Goal: Task Accomplishment & Management: Manage account settings

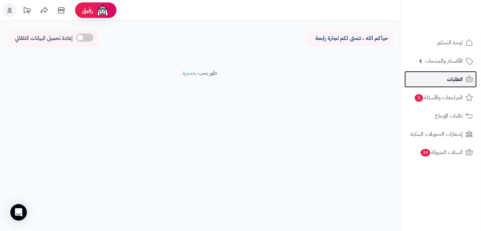
click at [445, 78] on link "الطلبات" at bounding box center [440, 79] width 72 height 17
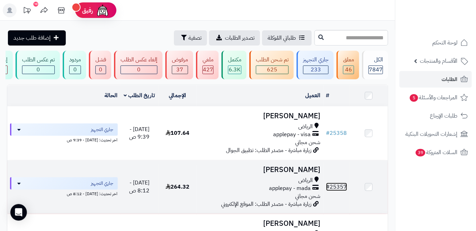
click at [336, 191] on link "# 25357" at bounding box center [336, 187] width 21 height 8
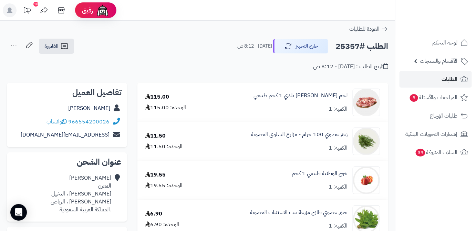
drag, startPoint x: 71, startPoint y: 110, endPoint x: 111, endPoint y: 110, distance: 40.3
click at [111, 110] on div "فاطمة المقرن" at bounding box center [66, 108] width 109 height 13
copy div "فاطمة المقرن"
drag, startPoint x: 69, startPoint y: 120, endPoint x: 106, endPoint y: 125, distance: 37.2
click at [111, 128] on div "تفاصيل العميل فاطمة المقرن 966554200026 واتساب fatmahmaal@gmail.com" at bounding box center [67, 115] width 120 height 65
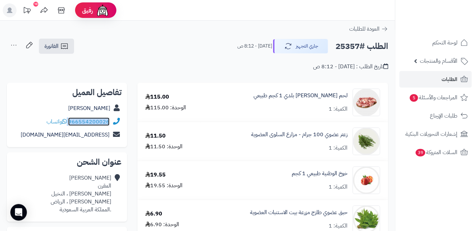
copy div "966554200026"
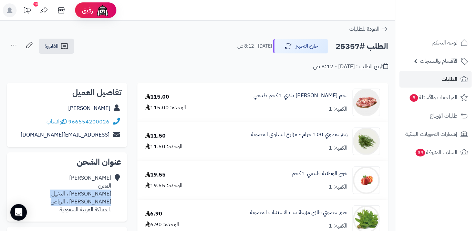
drag, startPoint x: 60, startPoint y: 200, endPoint x: 112, endPoint y: 195, distance: 52.0
click at [112, 195] on div "فاطمة المقرن ابن طولون ، النخيل الرياض النخيل ، الرياض .المملكة العربية السعودية" at bounding box center [66, 193] width 109 height 45
copy div "ابن طولون ، النخيل الرياض النخيل ، الرياض"
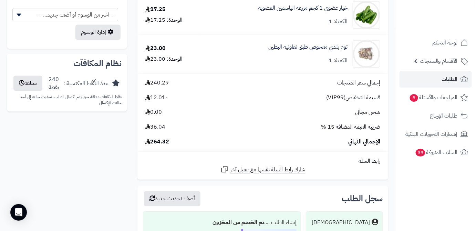
scroll to position [438, 0]
click at [161, 144] on span "264.32" at bounding box center [157, 141] width 24 height 8
copy span "264.32"
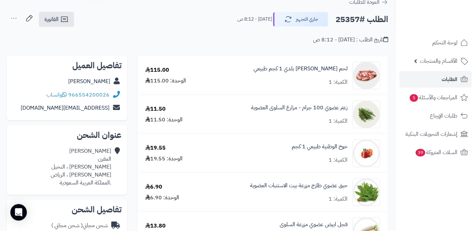
scroll to position [0, 0]
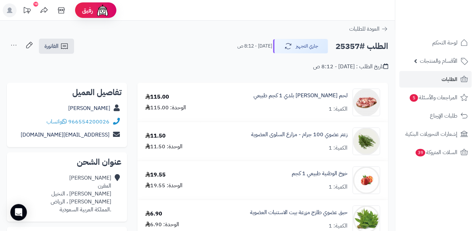
click at [344, 45] on h2 "الطلب #25357" at bounding box center [361, 46] width 53 height 14
copy h2 "25357"
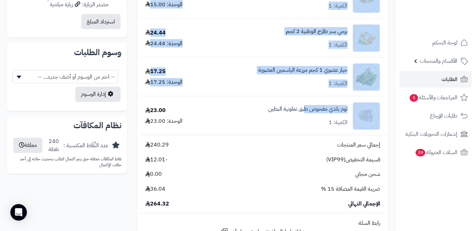
scroll to position [375, 0]
drag, startPoint x: 350, startPoint y: 94, endPoint x: 270, endPoint y: 115, distance: 82.9
copy tbody "لحم نعيمي بلدي 1 كجم طبيعي الكمية: 1 115.00 الوحدة: 115.00 زعتر عضوي 100 جرام -…"
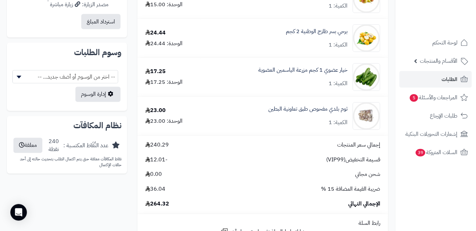
click at [105, 194] on div "لحم نعيمي بلدي 1 كجم طبيعي الكمية: 1 115.00 الوحدة: 115.00 زعتر عضوي 100 جرام -…" at bounding box center [198, 38] width 392 height 662
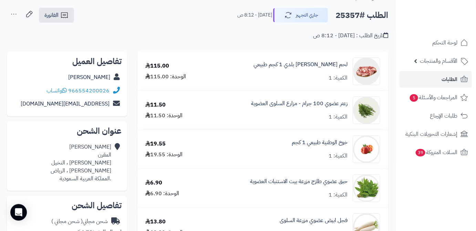
scroll to position [0, 0]
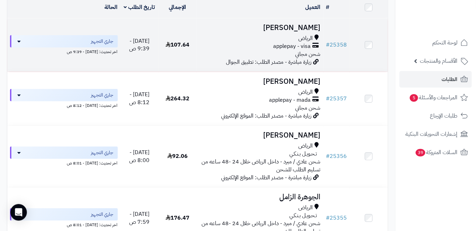
scroll to position [94, 0]
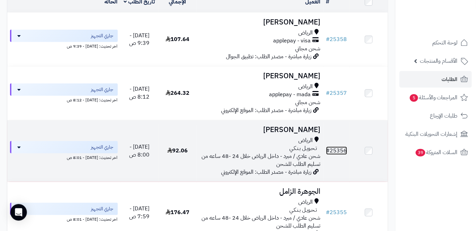
click at [346, 150] on link "# 25356" at bounding box center [336, 150] width 21 height 8
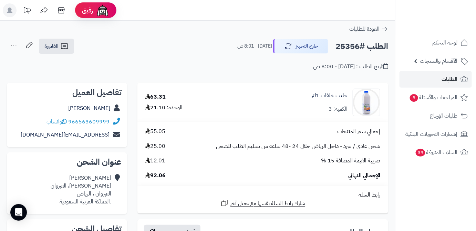
drag, startPoint x: 64, startPoint y: 109, endPoint x: 112, endPoint y: 112, distance: 48.0
click at [112, 112] on div "[PERSON_NAME]" at bounding box center [66, 108] width 109 height 13
copy div "[PERSON_NAME]"
drag, startPoint x: 69, startPoint y: 120, endPoint x: 111, endPoint y: 118, distance: 41.7
click at [111, 118] on div "966563609999 واتساب" at bounding box center [66, 121] width 109 height 13
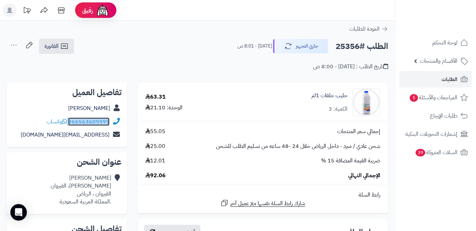
copy div "966563609999"
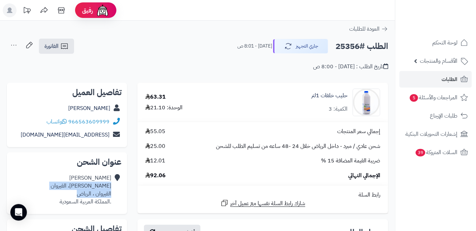
drag, startPoint x: 79, startPoint y: 197, endPoint x: 111, endPoint y: 187, distance: 33.8
click at [111, 187] on div "[PERSON_NAME] [PERSON_NAME]، ال[PERSON_NAME] ، الرياض .المملكة العربية السعودية" at bounding box center [66, 189] width 109 height 37
copy div "[PERSON_NAME]، القيروان القيروان ، الرياض"
click at [162, 176] on span "92.06" at bounding box center [155, 176] width 20 height 8
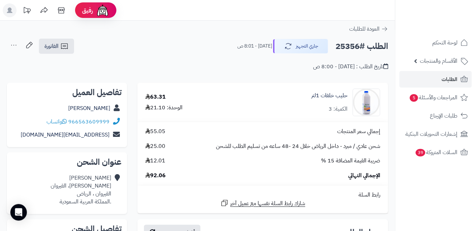
copy span "92.06"
click at [350, 45] on h2 "الطلب #25356" at bounding box center [361, 46] width 53 height 14
copy h2 "25356"
drag, startPoint x: 304, startPoint y: 96, endPoint x: 363, endPoint y: 99, distance: 58.6
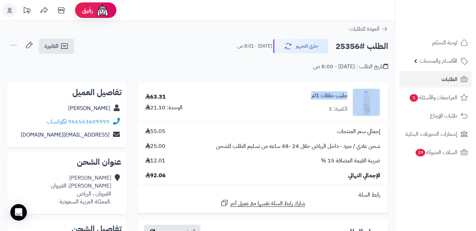
click at [363, 99] on div "حليب خلفات 1لتر الكمية: 3" at bounding box center [311, 103] width 149 height 28
copy div "حليب خلفات 1لتر"
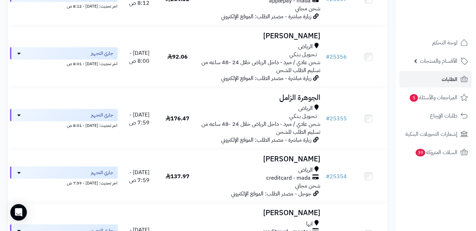
scroll to position [188, 0]
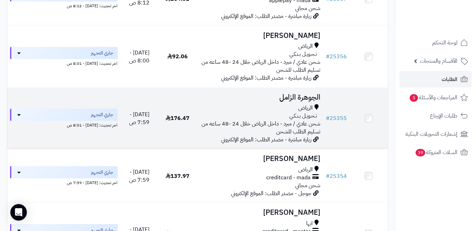
click at [317, 101] on h3 "الجوهرة الزامل" at bounding box center [259, 97] width 121 height 8
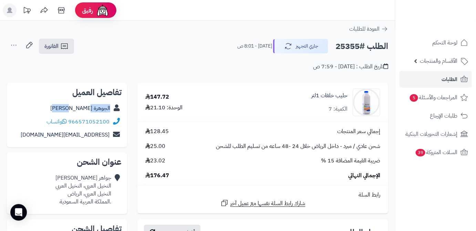
drag, startPoint x: 75, startPoint y: 108, endPoint x: 112, endPoint y: 112, distance: 37.4
click at [112, 112] on div "الجوهرة [PERSON_NAME]" at bounding box center [66, 108] width 109 height 13
copy div "الجوهرة الزامل"
drag, startPoint x: 70, startPoint y: 120, endPoint x: 111, endPoint y: 121, distance: 41.3
click at [111, 121] on div "966571052100 واتساب" at bounding box center [66, 121] width 109 height 13
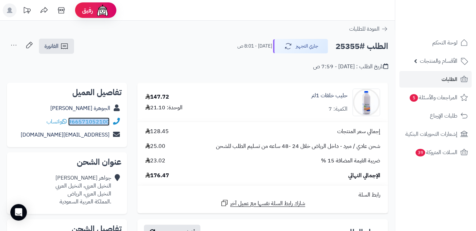
copy div "966571052100"
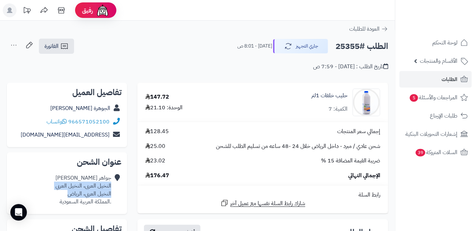
drag, startPoint x: 64, startPoint y: 193, endPoint x: 111, endPoint y: 186, distance: 47.3
click at [111, 186] on div "جواهر الزامل النخيل العربي، النخيل العربي النخيل العربي، الرياض .المملكة العربي…" at bounding box center [83, 189] width 56 height 31
copy div "النخيل العربي، النخيل العربي النخيل العربي، الرياض"
click at [163, 176] on span "176.47" at bounding box center [157, 176] width 24 height 8
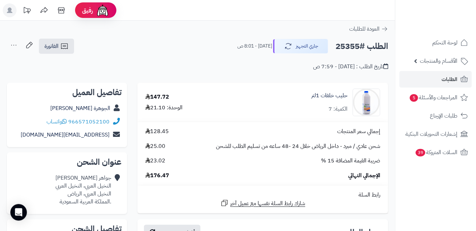
copy span "176.47"
click at [351, 47] on h2 "الطلب #25355" at bounding box center [361, 46] width 53 height 14
copy h2 "25355"
drag, startPoint x: 303, startPoint y: 97, endPoint x: 352, endPoint y: 97, distance: 49.2
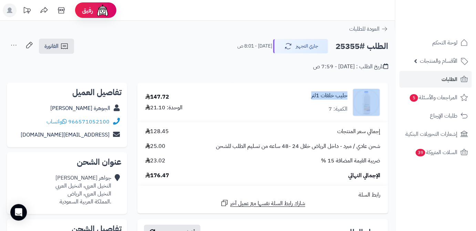
click at [352, 97] on div "حليب خلفات 1لتر الكمية: 7" at bounding box center [311, 103] width 149 height 28
copy div "حليب خلفات 1لتر"
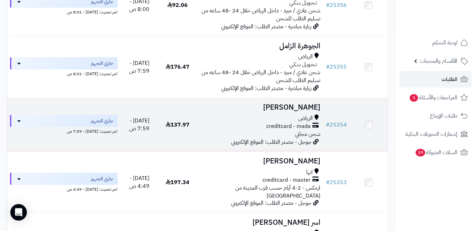
scroll to position [250, 0]
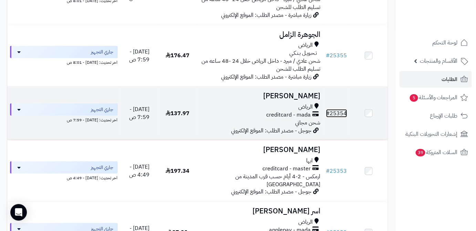
click at [337, 117] on link "# 25354" at bounding box center [336, 113] width 21 height 8
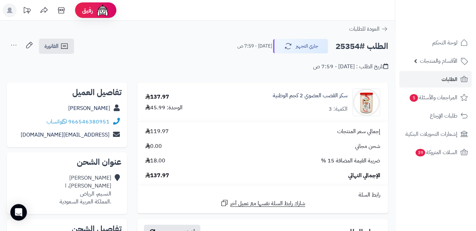
drag, startPoint x: 51, startPoint y: 107, endPoint x: 113, endPoint y: 110, distance: 62.1
click at [113, 110] on div "[PERSON_NAME]" at bounding box center [66, 108] width 109 height 13
copy div "[PERSON_NAME]"
drag, startPoint x: 69, startPoint y: 121, endPoint x: 116, endPoint y: 123, distance: 46.5
click at [116, 123] on div "966546380951 واتساب" at bounding box center [66, 121] width 109 height 13
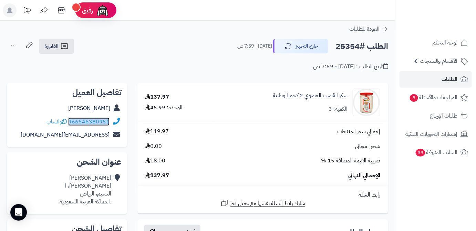
copy div "966546380951"
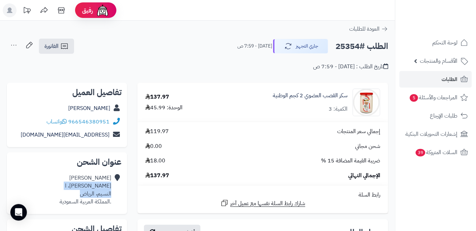
drag, startPoint x: 73, startPoint y: 194, endPoint x: 111, endPoint y: 184, distance: 39.8
click at [111, 184] on div "[PERSON_NAME]، [PERSON_NAME]، الرياض .المملكة العربية السعودية" at bounding box center [66, 189] width 109 height 37
copy div "[PERSON_NAME]، ا النسيم، الرياض"
click at [163, 176] on span "137.97" at bounding box center [157, 176] width 24 height 8
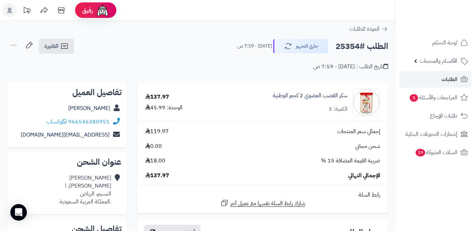
copy span "137.97"
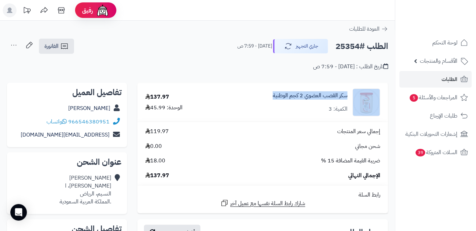
drag, startPoint x: 261, startPoint y: 95, endPoint x: 356, endPoint y: 101, distance: 95.6
click at [356, 101] on div "سكر القصب العضوي 2 كجم الوطنية الكمية: 3" at bounding box center [301, 103] width 170 height 28
copy div "سكر القصب العضوي 2 كجم الوطنية"
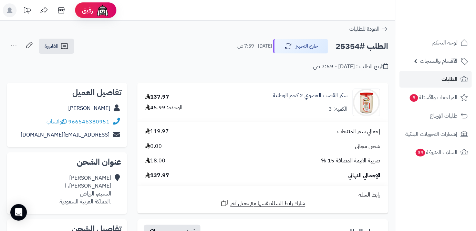
click at [341, 44] on h2 "الطلب #25354" at bounding box center [361, 46] width 53 height 14
copy h2 "25354"
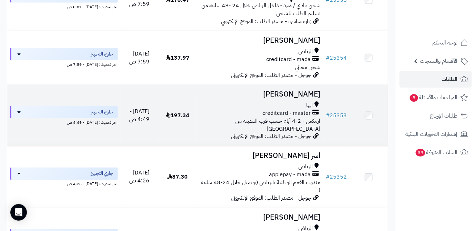
scroll to position [313, 0]
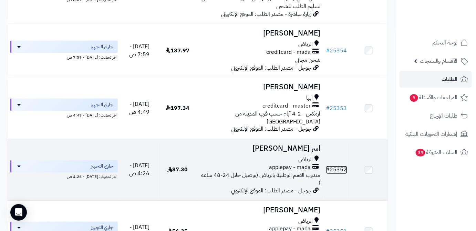
click at [333, 166] on link "# 25352" at bounding box center [336, 170] width 21 height 8
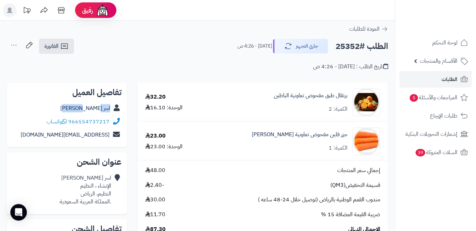
drag, startPoint x: 81, startPoint y: 111, endPoint x: 114, endPoint y: 111, distance: 33.1
click at [114, 111] on div "اسر المطيري" at bounding box center [66, 108] width 109 height 13
copy div "اسر المطيري"
drag, startPoint x: 69, startPoint y: 121, endPoint x: 113, endPoint y: 123, distance: 44.8
click at [113, 123] on div "966554737217 واتساب" at bounding box center [66, 121] width 109 height 13
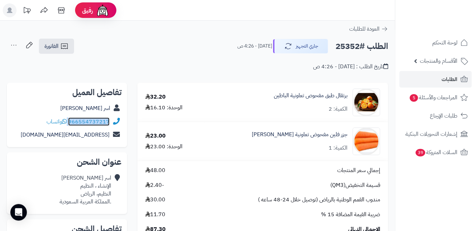
copy div "966554737217"
drag, startPoint x: 86, startPoint y: 195, endPoint x: 111, endPoint y: 183, distance: 27.0
click at [111, 183] on div "اسر المطيري الإنشاء ، النظيم النظيم، الرياض .المملكة العربية السعودية" at bounding box center [86, 189] width 52 height 31
copy div "الإنشاء ، النظيم النظيم، الرياض"
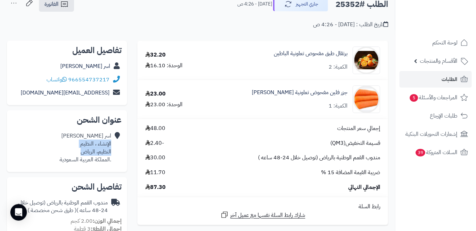
scroll to position [94, 0]
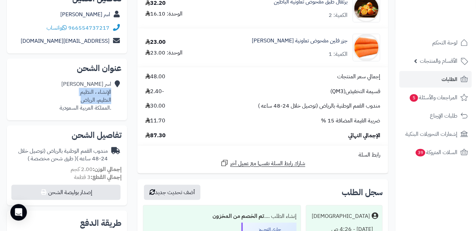
click at [158, 136] on span "87.30" at bounding box center [155, 136] width 20 height 8
copy span "87.30"
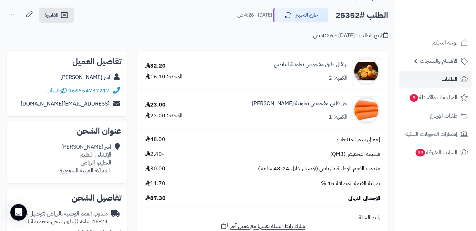
scroll to position [0, 0]
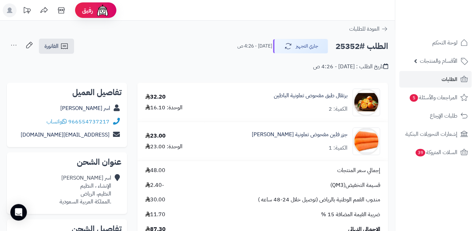
click at [350, 44] on h2 "الطلب #25352" at bounding box center [361, 46] width 53 height 14
copy h2 "25352"
drag, startPoint x: 269, startPoint y: 95, endPoint x: 347, endPoint y: 93, distance: 77.5
click at [347, 93] on div "برتقال طبق مفحوص تعاونية الباطين الكمية: 2" at bounding box center [297, 103] width 178 height 28
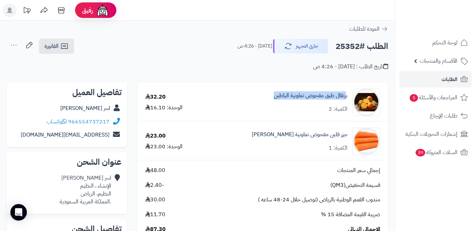
drag, startPoint x: 336, startPoint y: 95, endPoint x: 262, endPoint y: 112, distance: 76.4
click at [262, 112] on div "برتقال طبق مفحوص تعاونية الباطين الكمية: 2" at bounding box center [297, 103] width 178 height 28
click at [266, 94] on div "برتقال طبق مفحوص تعاونية الباطين الكمية: 2" at bounding box center [297, 103] width 178 height 28
drag, startPoint x: 265, startPoint y: 96, endPoint x: 350, endPoint y: 97, distance: 84.7
click at [350, 97] on div "برتقال طبق مفحوص تعاونية الباطين الكمية: 2" at bounding box center [297, 103] width 178 height 28
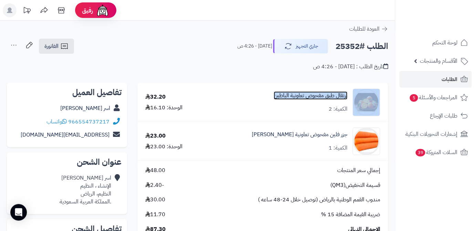
copy div "برتقال طبق مفحوص تعاونية الباطين"
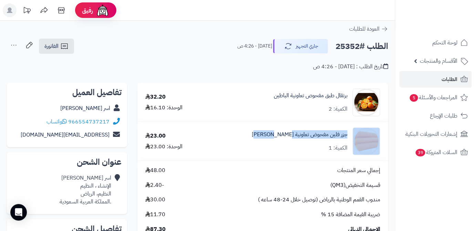
drag, startPoint x: 263, startPoint y: 136, endPoint x: 352, endPoint y: 134, distance: 88.2
click at [352, 134] on div "جزر فلين مفحوض تعاونية الباطين الكمية: 1" at bounding box center [297, 141] width 178 height 28
copy div "جزر فلين مفحوض تعاونية الباطين"
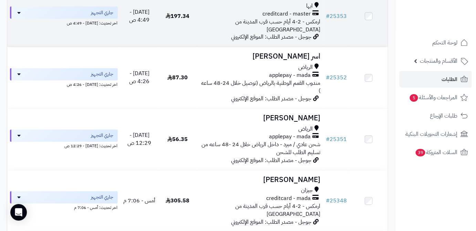
scroll to position [407, 0]
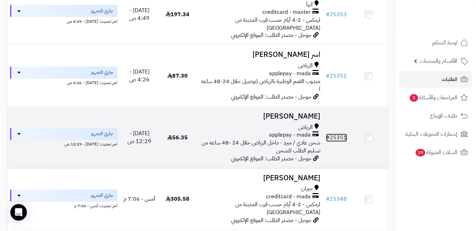
click at [333, 135] on link "# 25351" at bounding box center [336, 138] width 21 height 8
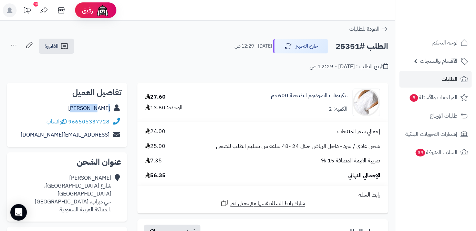
drag, startPoint x: 91, startPoint y: 111, endPoint x: 112, endPoint y: 112, distance: 20.7
click at [112, 112] on div "[PERSON_NAME]" at bounding box center [66, 108] width 109 height 13
copy div "[PERSON_NAME]"
click at [70, 120] on link "966505337728" at bounding box center [88, 121] width 41 height 8
drag, startPoint x: 69, startPoint y: 121, endPoint x: 115, endPoint y: 126, distance: 46.1
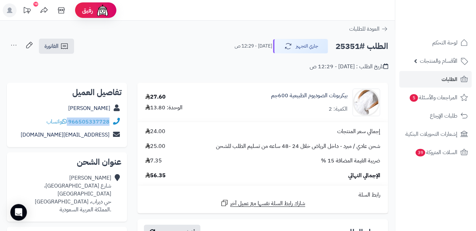
click at [115, 126] on div "966505337728 واتساب" at bounding box center [66, 121] width 109 height 13
copy div "966505337728"
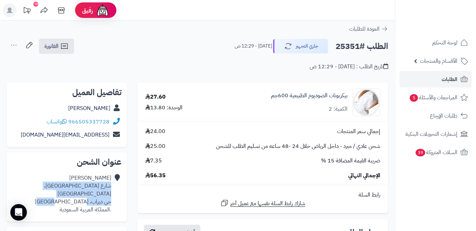
drag, startPoint x: 70, startPoint y: 197, endPoint x: 111, endPoint y: 185, distance: 42.7
click at [111, 185] on div "سارة علي شارع [GEOGRAPHIC_DATA]، حي [GEOGRAPHIC_DATA]، [GEOGRAPHIC_DATA] .الممل…" at bounding box center [61, 193] width 99 height 39
copy div "شارع [GEOGRAPHIC_DATA]، حي [GEOGRAPHIC_DATA]، [GEOGRAPHIC_DATA]"
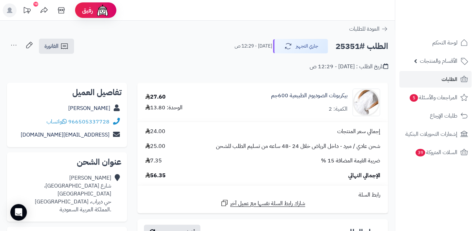
click at [167, 177] on div "الإجمالي النهائي 56.35" at bounding box center [262, 176] width 245 height 8
copy span "56.35"
click at [353, 47] on h2 "الطلب #25351" at bounding box center [361, 46] width 53 height 14
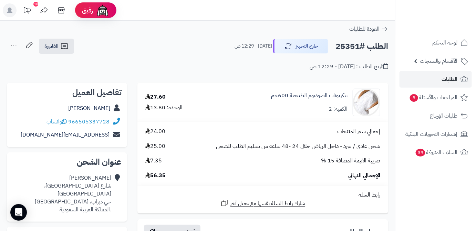
copy h2 "25351"
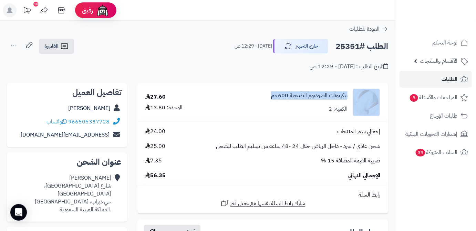
drag, startPoint x: 258, startPoint y: 94, endPoint x: 352, endPoint y: 98, distance: 94.1
click at [352, 98] on div "بيكربونات الصوديوم الطبيعية 600جم الكمية: 2" at bounding box center [300, 103] width 170 height 28
copy div "بيكربونات الصوديوم الطبيعية 600جم"
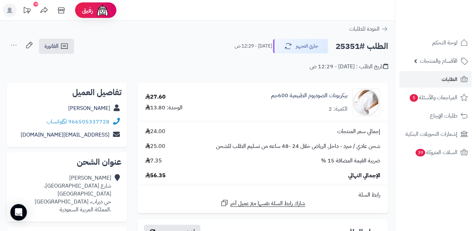
drag, startPoint x: 248, startPoint y: 137, endPoint x: 204, endPoint y: 38, distance: 107.9
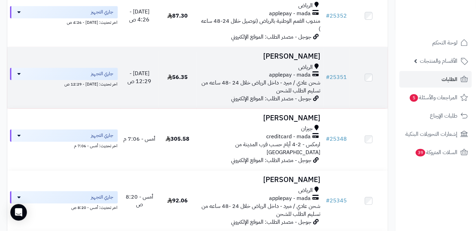
scroll to position [469, 0]
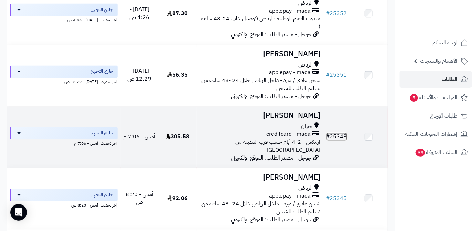
click at [338, 132] on link "# 25348" at bounding box center [336, 136] width 21 height 8
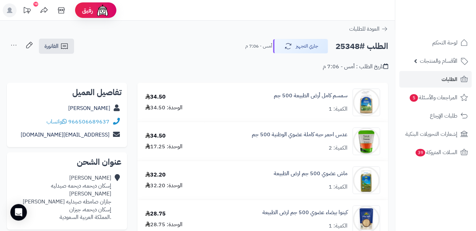
click at [341, 46] on h2 "الطلب #25348" at bounding box center [361, 46] width 53 height 14
copy h2 "25348"
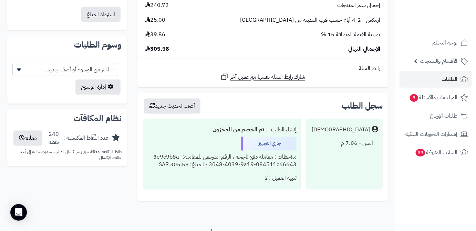
scroll to position [337, 0]
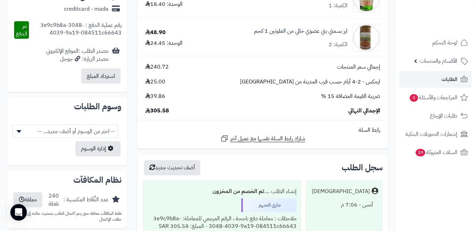
click at [159, 112] on span "305.58" at bounding box center [157, 111] width 24 height 8
copy span "305.58"
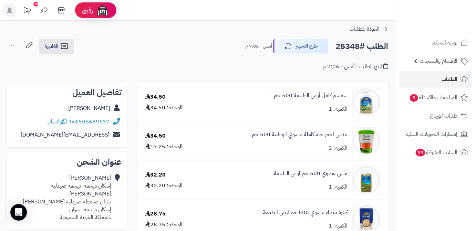
scroll to position [62, 0]
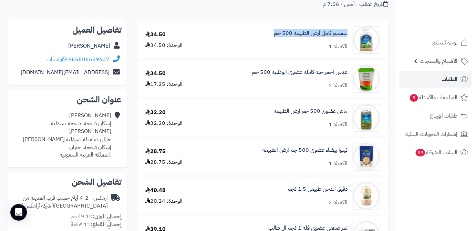
drag, startPoint x: 350, startPoint y: 32, endPoint x: 264, endPoint y: 38, distance: 86.0
click at [264, 38] on div "سمسم كامل أرض الطبيعة 500 جم الكمية: 1" at bounding box center [297, 40] width 178 height 28
copy link "سمسم كامل أرض الطبيعة 500 جم"
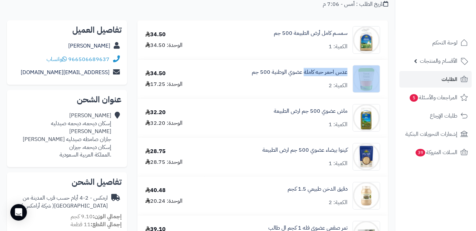
drag, startPoint x: 351, startPoint y: 71, endPoint x: 305, endPoint y: 76, distance: 45.4
click at [305, 76] on div "عدس احمر حبه كاملة عضوي الوطنية 500 جم الكمية: 2" at bounding box center [297, 79] width 178 height 28
copy div "عدس احمر حبه كاملة"
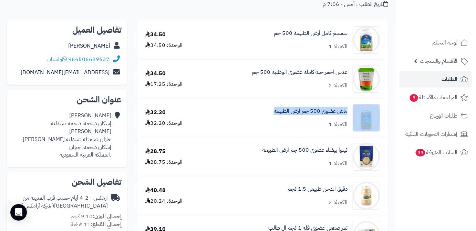
drag, startPoint x: 350, startPoint y: 109, endPoint x: 270, endPoint y: 116, distance: 80.3
click at [270, 116] on div "ماش عضوي 500 جم ارض الطبيعة الكمية: 1" at bounding box center [297, 118] width 178 height 28
copy div "ماش عضوي 500 جم ارض الطبيعة"
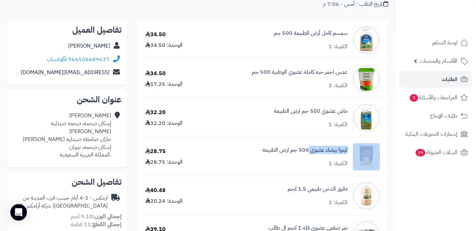
drag, startPoint x: 352, startPoint y: 149, endPoint x: 310, endPoint y: 156, distance: 42.3
click at [310, 156] on div "كينوا بيضاء عضوي 500 جم ارض الطبيعة الكمية: 1" at bounding box center [297, 157] width 178 height 28
copy div "كينوا بيضاء عضوي"
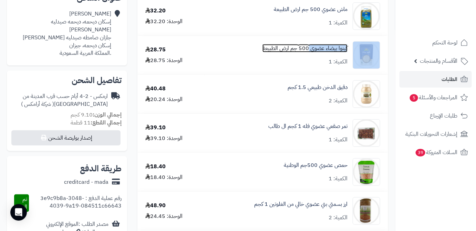
scroll to position [188, 0]
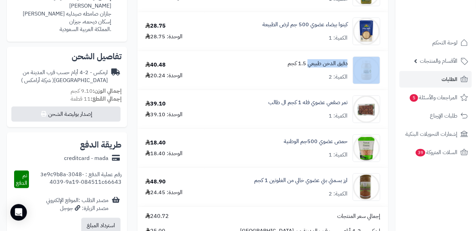
drag, startPoint x: 350, startPoint y: 64, endPoint x: 309, endPoint y: 67, distance: 40.7
click at [309, 67] on div "دقيق الدخن طبيعي 1.5 كجم الكمية: 2" at bounding box center [297, 70] width 178 height 28
copy div "دقيق الدخن طبيعي"
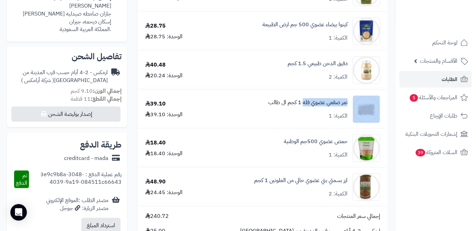
drag, startPoint x: 351, startPoint y: 101, endPoint x: 303, endPoint y: 106, distance: 47.7
click at [303, 106] on div "تمر صقعي عضوي فله 1 كجم ال طالب الكمية: 1" at bounding box center [297, 109] width 178 height 28
copy div "تمر صقعي عضوي فله"
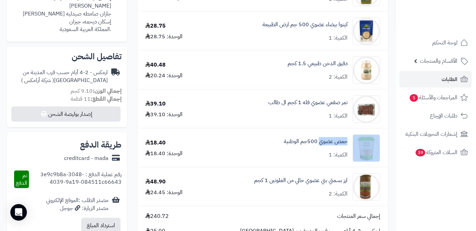
drag, startPoint x: 351, startPoint y: 142, endPoint x: 319, endPoint y: 147, distance: 32.1
click at [319, 147] on div "حمص عضوي 500جم الوطنية الكمية: 1" at bounding box center [297, 148] width 178 height 28
copy div "حمص عضوي"
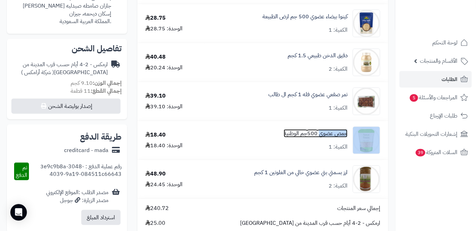
scroll to position [250, 0]
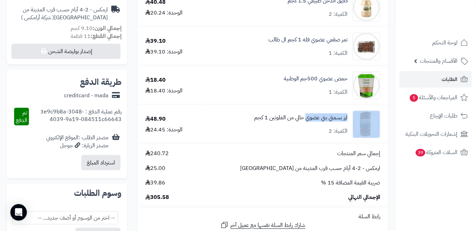
drag, startPoint x: 351, startPoint y: 120, endPoint x: 305, endPoint y: 121, distance: 45.1
click at [305, 121] on div "ارز بسمتي بني عضوي خالي من الغلوتين 1 كجم الكمية: 2" at bounding box center [297, 125] width 178 height 28
copy div "ارز بسمتي بني عضوي"
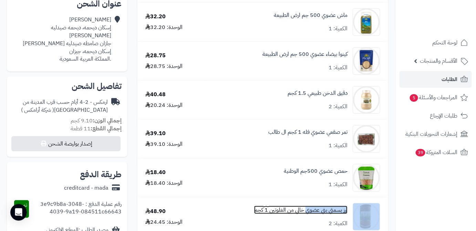
scroll to position [156, 0]
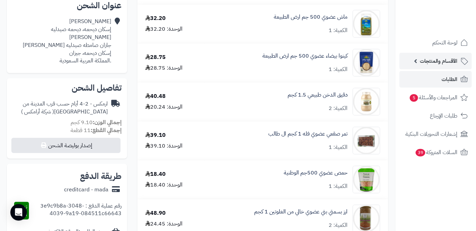
click at [424, 63] on span "الأقسام والمنتجات" at bounding box center [439, 61] width 38 height 10
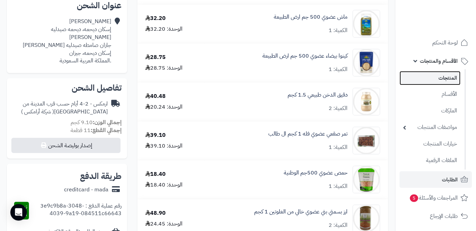
click at [428, 82] on link "المنتجات" at bounding box center [430, 78] width 61 height 14
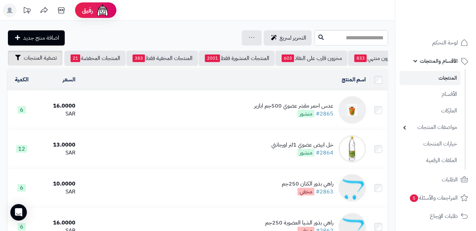
scroll to position [0, -73]
click at [24, 61] on span "تصفية المنتجات" at bounding box center [40, 58] width 33 height 8
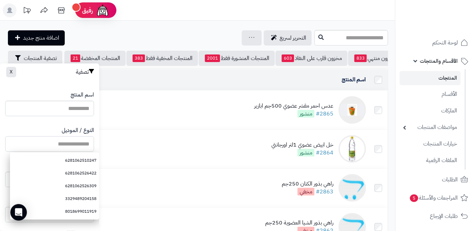
paste input "**********"
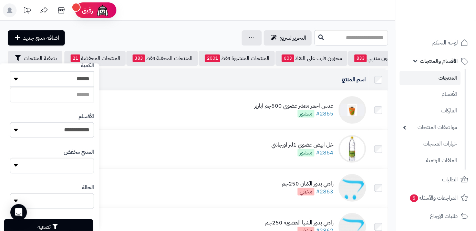
scroll to position [190, 0]
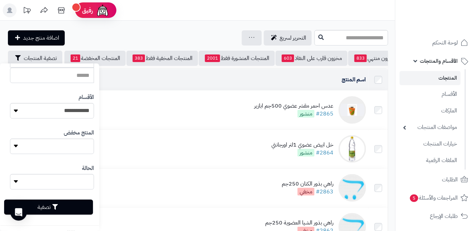
type input "**********"
click at [87, 208] on button "تصفية" at bounding box center [48, 206] width 89 height 15
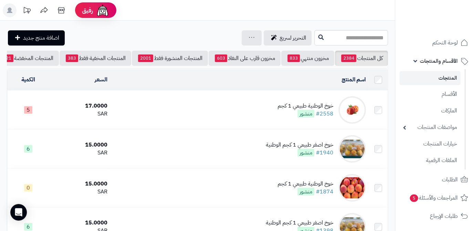
click at [285, 110] on div "خوخ الوطنية طبيعي 1 كجم" at bounding box center [306, 106] width 56 height 8
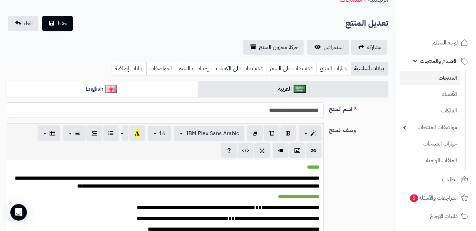
scroll to position [31, 0]
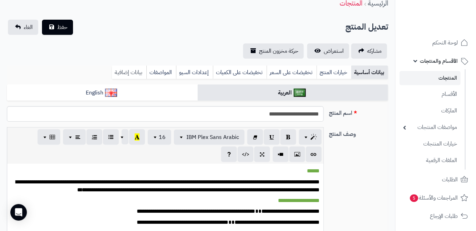
click at [125, 69] on link "بيانات إضافية" at bounding box center [129, 72] width 34 height 14
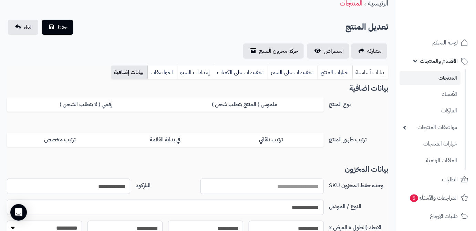
click at [381, 69] on link "بيانات أساسية" at bounding box center [370, 72] width 36 height 14
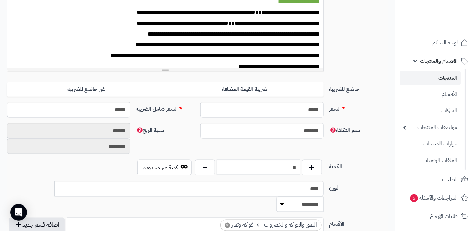
scroll to position [282, 0]
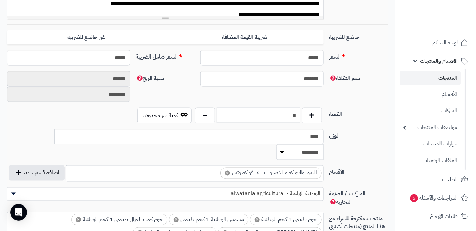
click at [273, 115] on input "*" at bounding box center [259, 114] width 84 height 15
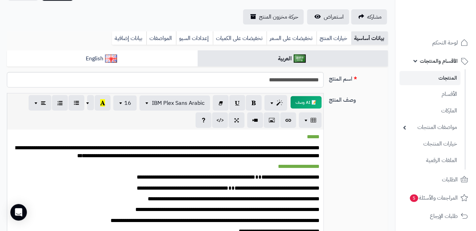
scroll to position [0, 0]
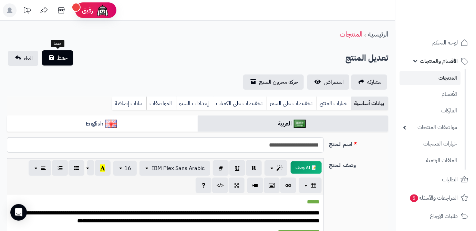
type input "*"
click at [51, 59] on button "حفظ" at bounding box center [57, 57] width 31 height 15
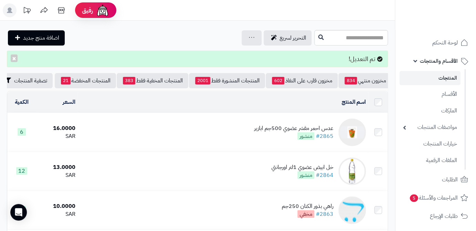
scroll to position [0, -73]
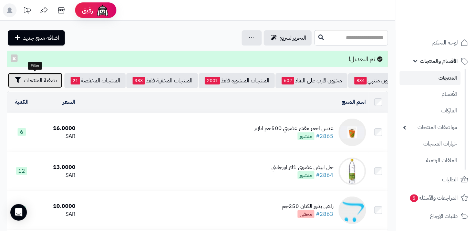
click at [33, 87] on button "تصفية المنتجات" at bounding box center [35, 80] width 54 height 15
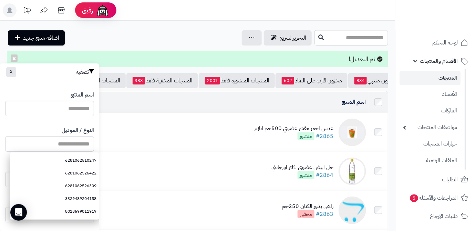
paste input "**********"
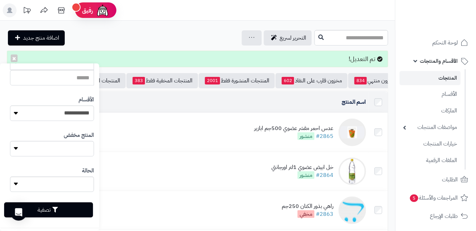
scroll to position [190, 0]
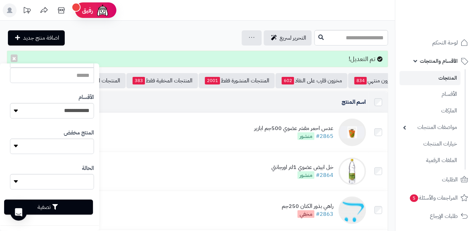
type input "**********"
click at [71, 204] on button "تصفية" at bounding box center [48, 206] width 89 height 15
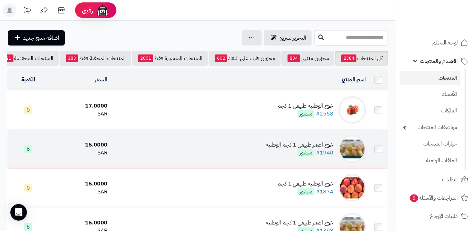
click at [276, 145] on div "خوخ اصفر طبيعي 1 كجم الوطنية" at bounding box center [300, 145] width 68 height 8
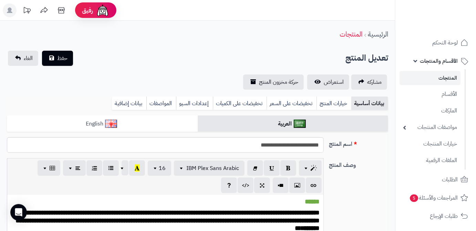
scroll to position [315, 0]
click at [132, 101] on link "بيانات إضافية" at bounding box center [129, 103] width 34 height 14
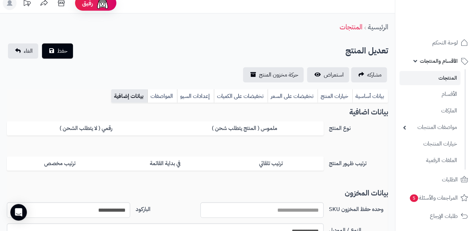
scroll to position [31, 0]
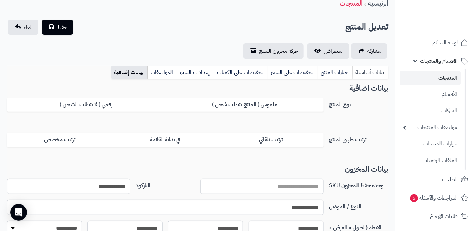
click at [363, 67] on link "بيانات أساسية" at bounding box center [370, 72] width 36 height 14
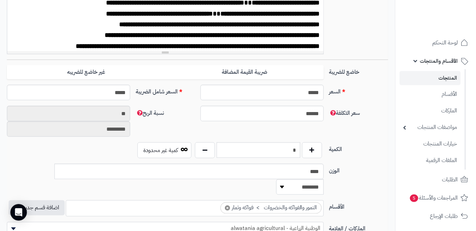
scroll to position [250, 0]
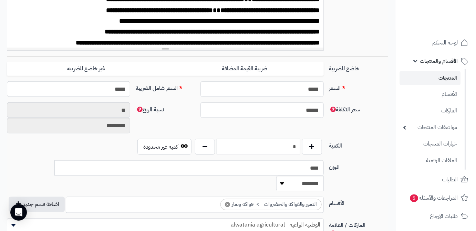
click at [280, 153] on input "*" at bounding box center [259, 146] width 84 height 15
click at [280, 148] on input "*" at bounding box center [259, 146] width 84 height 15
click at [281, 148] on input "*" at bounding box center [259, 146] width 84 height 15
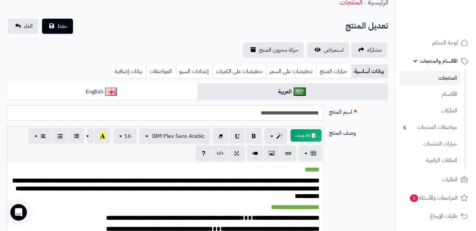
scroll to position [31, 0]
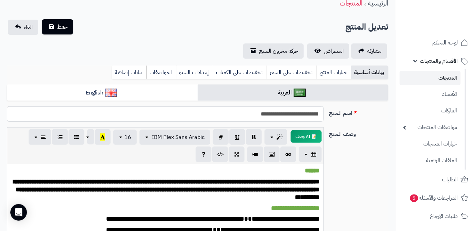
type input "*"
click at [61, 25] on span "حفظ" at bounding box center [62, 27] width 10 height 8
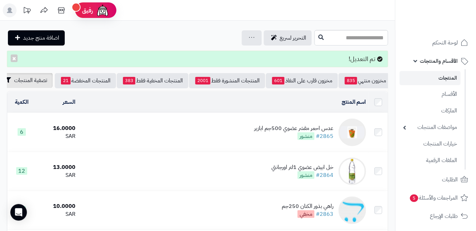
scroll to position [0, -73]
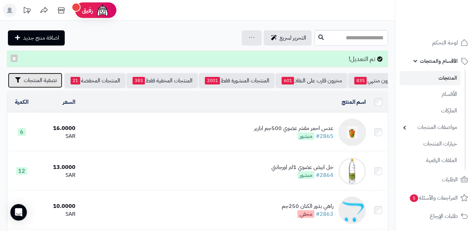
click at [28, 85] on button "تصفية المنتجات" at bounding box center [35, 80] width 54 height 15
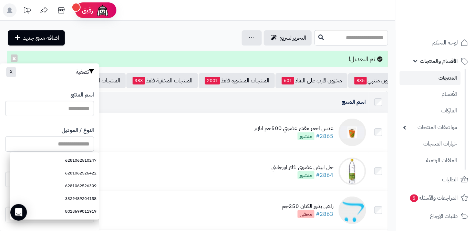
paste input "**********"
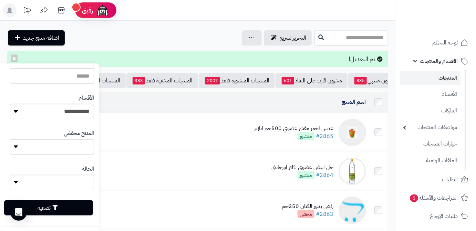
scroll to position [190, 0]
type input "**********"
click at [71, 208] on button "تصفية" at bounding box center [48, 206] width 89 height 15
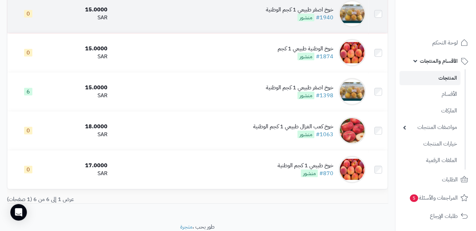
scroll to position [156, 0]
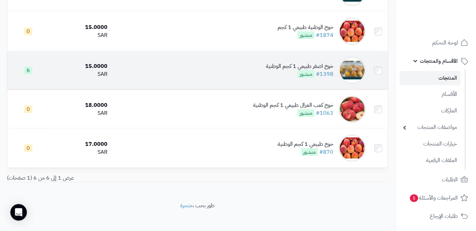
click at [282, 70] on div "خوخ اصفر طبيعي 1 كجم الوطنية" at bounding box center [300, 66] width 68 height 8
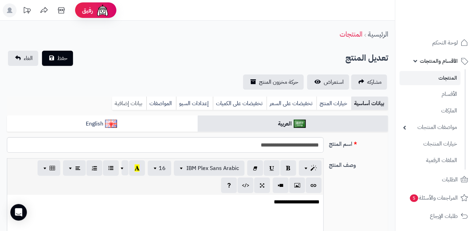
click at [127, 106] on link "بيانات إضافية" at bounding box center [129, 103] width 34 height 14
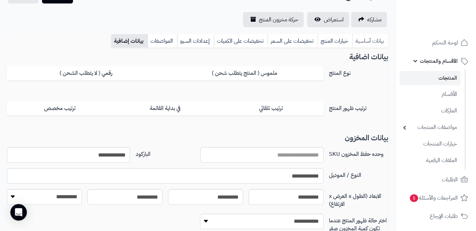
click at [367, 44] on link "بيانات أساسية" at bounding box center [370, 41] width 36 height 14
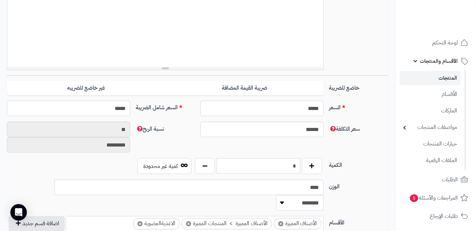
scroll to position [282, 0]
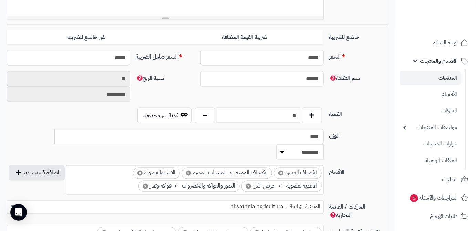
click at [290, 113] on input "*" at bounding box center [259, 114] width 84 height 15
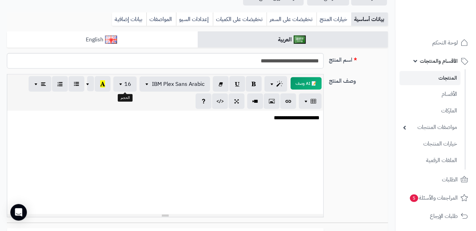
scroll to position [31, 0]
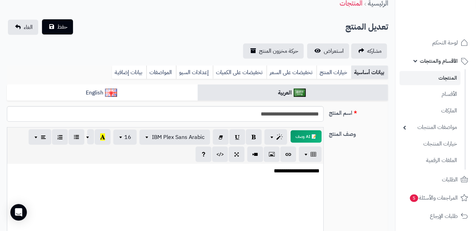
type input "*"
click at [62, 26] on span "حفظ" at bounding box center [62, 27] width 10 height 8
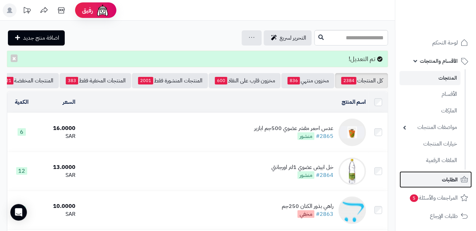
click at [423, 183] on link "الطلبات" at bounding box center [436, 179] width 72 height 17
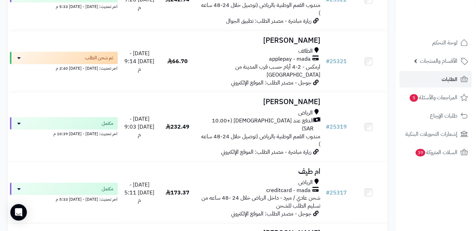
scroll to position [1767, 0]
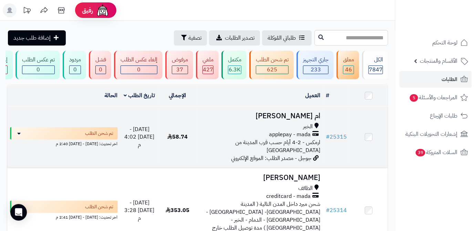
click at [304, 120] on h3 "ام محمد اليامي" at bounding box center [259, 116] width 121 height 8
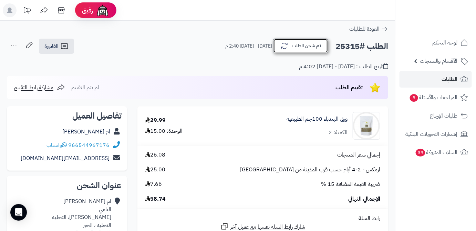
click at [308, 50] on button "تم شحن الطلب" at bounding box center [300, 46] width 55 height 14
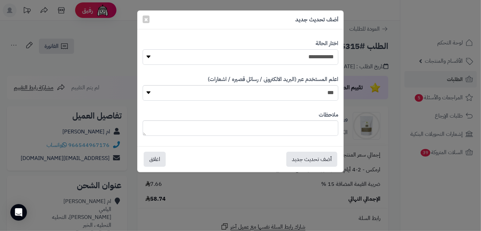
click at [308, 50] on select "**********" at bounding box center [241, 56] width 196 height 15
select select "*"
click at [143, 49] on select "**********" at bounding box center [241, 56] width 196 height 15
paste textarea "**********"
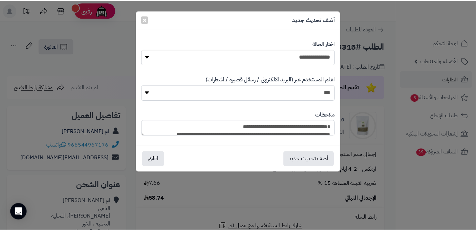
scroll to position [74, 0]
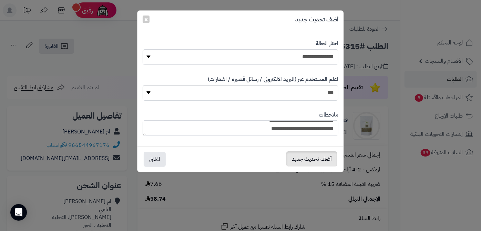
type textarea "**********"
click at [320, 159] on button "أضف تحديث جديد" at bounding box center [311, 158] width 51 height 15
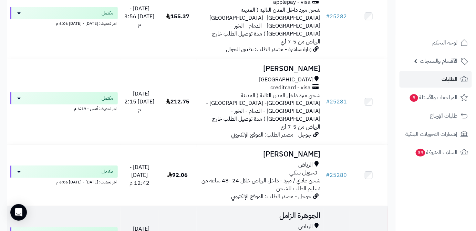
scroll to position [1791, 0]
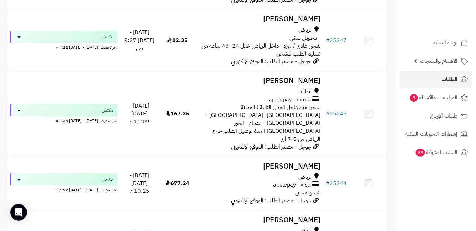
scroll to position [1830, 0]
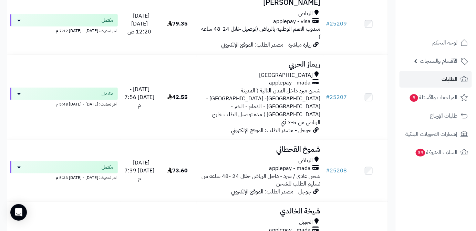
scroll to position [1850, 0]
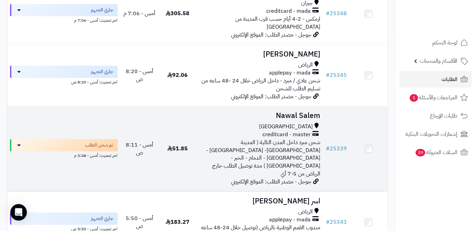
scroll to position [626, 0]
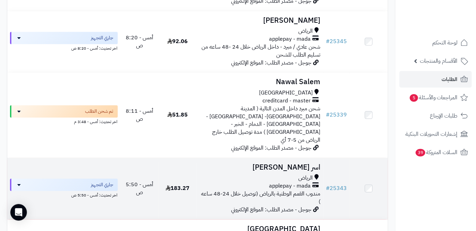
click at [314, 163] on h3 "اسر [PERSON_NAME]" at bounding box center [259, 167] width 121 height 8
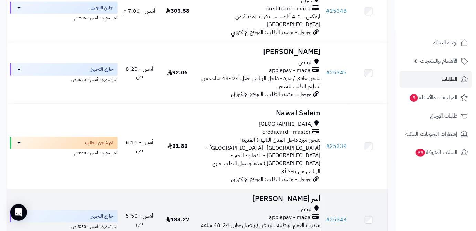
scroll to position [626, 0]
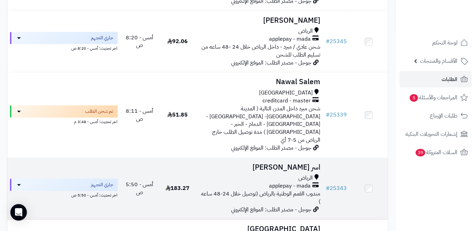
click at [312, 163] on h3 "اسر [PERSON_NAME]" at bounding box center [259, 167] width 121 height 8
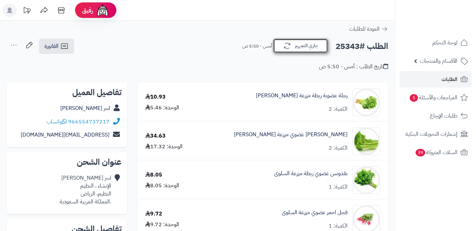
click at [307, 52] on button "جاري التجهيز" at bounding box center [300, 46] width 55 height 14
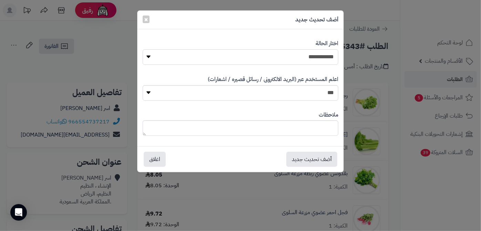
click at [310, 59] on select "**********" at bounding box center [241, 56] width 196 height 15
select select "*"
click at [143, 49] on select "**********" at bounding box center [241, 56] width 196 height 15
paste textarea "**********"
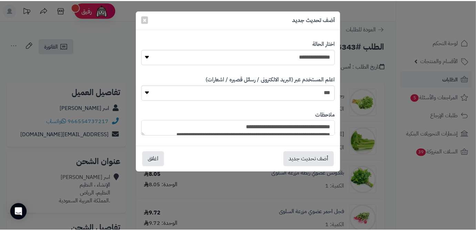
scroll to position [66, 0]
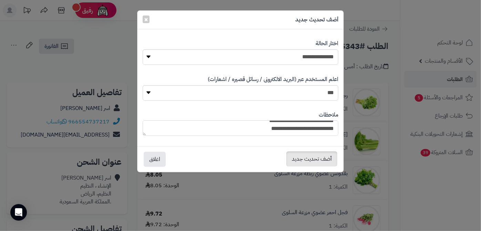
type textarea "**********"
click at [315, 161] on button "أضف تحديث جديد" at bounding box center [311, 158] width 51 height 15
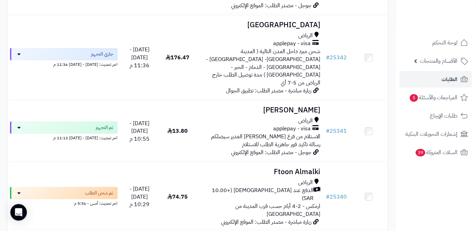
scroll to position [845, 0]
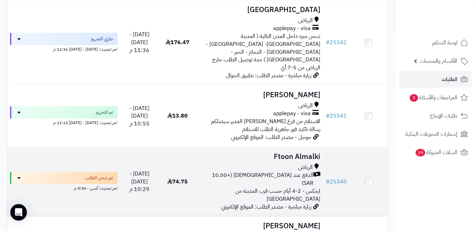
click at [281, 153] on h3 "Ftoon Almalki" at bounding box center [259, 157] width 121 height 8
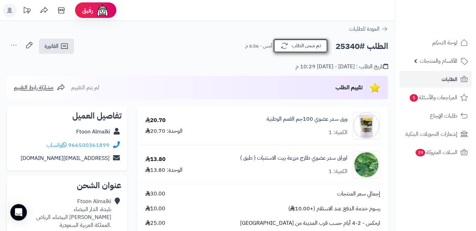
click at [292, 51] on button "تم شحن الطلب" at bounding box center [300, 46] width 55 height 14
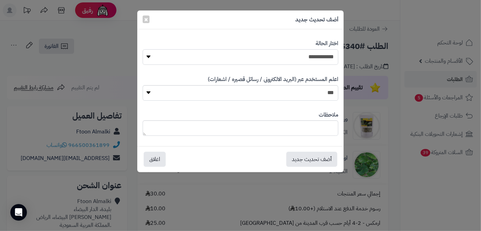
click at [292, 56] on select "**********" at bounding box center [241, 56] width 196 height 15
select select "*"
click at [143, 49] on select "**********" at bounding box center [241, 56] width 196 height 15
paste textarea "**********"
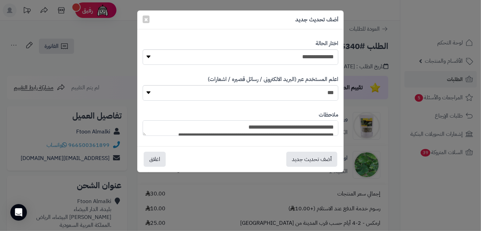
scroll to position [66, 0]
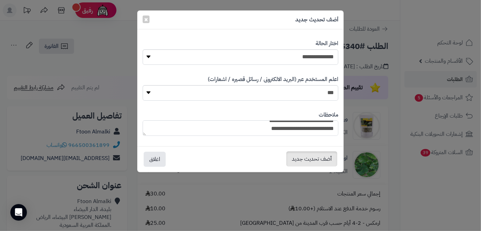
type textarea "**********"
click at [301, 160] on button "أضف تحديث جديد" at bounding box center [311, 158] width 51 height 15
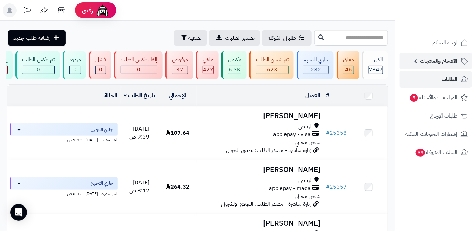
click at [447, 60] on span "الأقسام والمنتجات" at bounding box center [439, 61] width 38 height 10
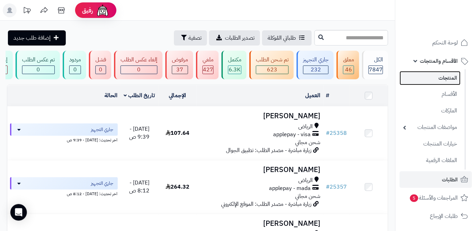
click at [448, 79] on link "المنتجات" at bounding box center [430, 78] width 61 height 14
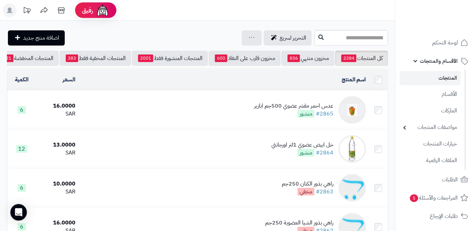
scroll to position [0, -73]
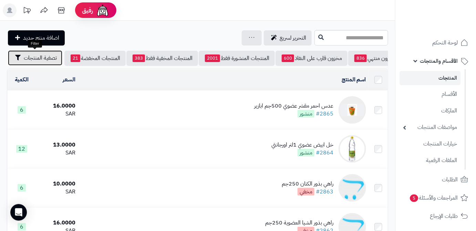
click at [40, 60] on span "تصفية المنتجات" at bounding box center [40, 58] width 33 height 8
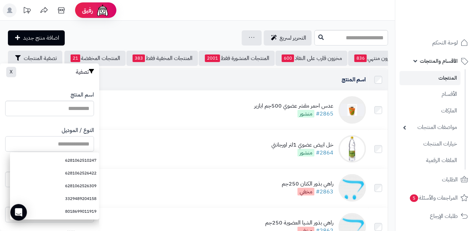
paste input "******"
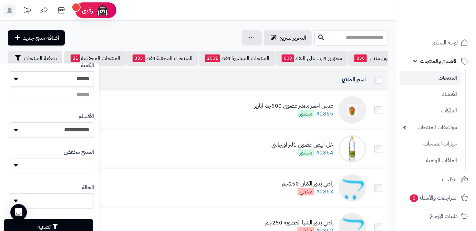
scroll to position [190, 0]
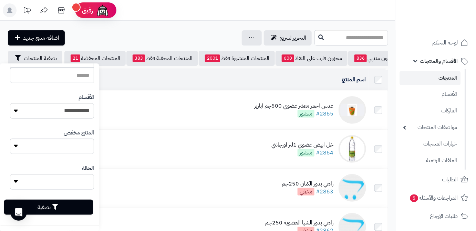
type input "******"
click at [76, 205] on button "تصفية" at bounding box center [48, 206] width 89 height 15
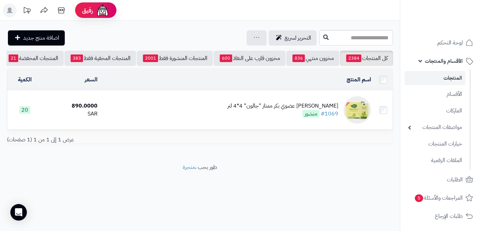
click at [250, 117] on div "كرتون زيت زيتون الجوف عضوي بكر ممتاز "جالون" 4*4 لتر #1069 منشور" at bounding box center [282, 110] width 111 height 16
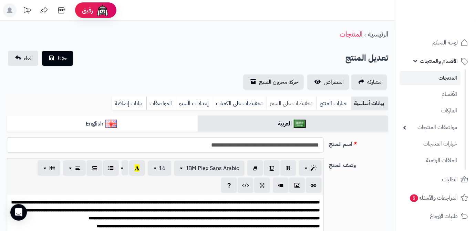
click at [298, 101] on link "تخفيضات على السعر" at bounding box center [292, 103] width 50 height 14
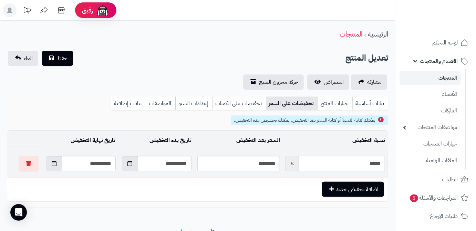
click at [339, 164] on input "*****" at bounding box center [342, 163] width 86 height 15
type input "*"
type input "******"
click at [46, 164] on button "button" at bounding box center [54, 163] width 16 height 15
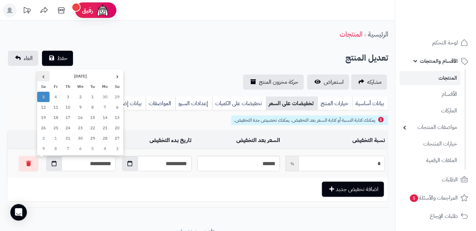
click at [42, 74] on th "›" at bounding box center [43, 76] width 12 height 10
click at [76, 107] on td "8" at bounding box center [80, 107] width 12 height 10
type input "**********"
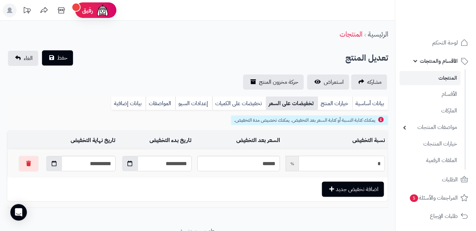
type input "*"
click at [53, 57] on button "حفظ" at bounding box center [57, 57] width 31 height 15
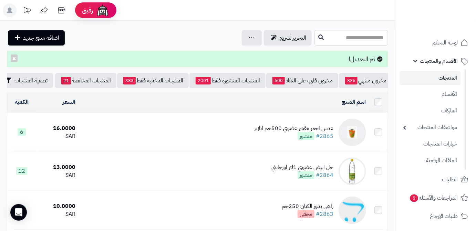
scroll to position [0, -73]
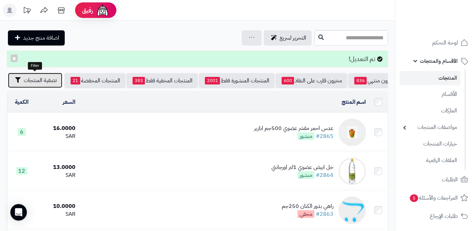
click at [41, 87] on button "تصفية المنتجات" at bounding box center [35, 80] width 54 height 15
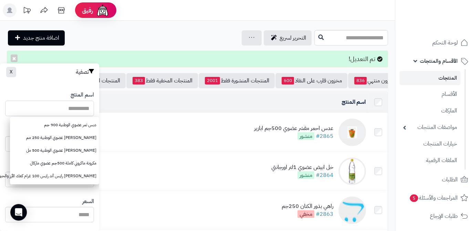
paste input "**********"
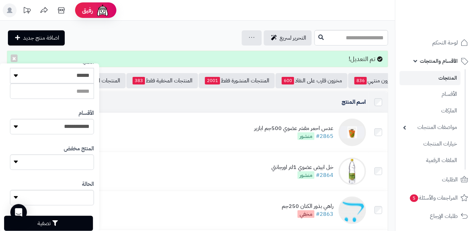
scroll to position [190, 0]
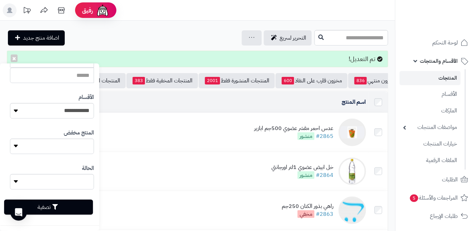
type input "**********"
click at [68, 206] on button "تصفية" at bounding box center [48, 206] width 89 height 15
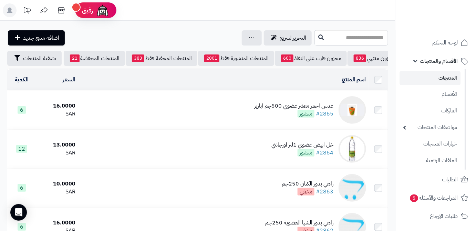
scroll to position [0, -73]
click at [26, 63] on button "تصفية المنتجات" at bounding box center [35, 57] width 54 height 15
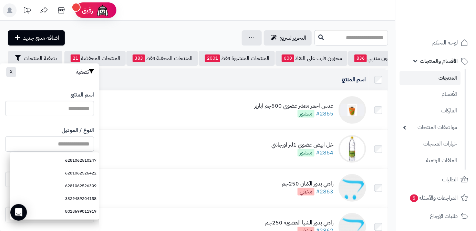
paste input "**********"
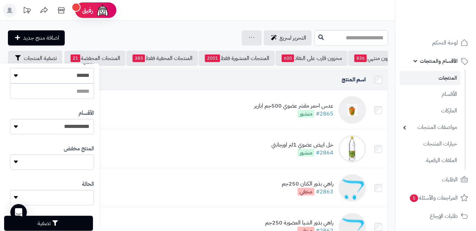
scroll to position [190, 0]
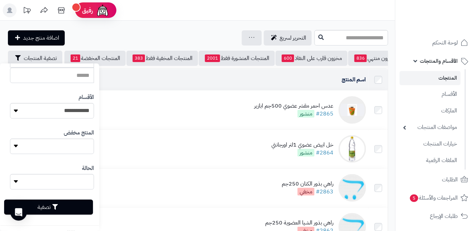
type input "**********"
click at [79, 205] on button "تصفية" at bounding box center [48, 206] width 89 height 15
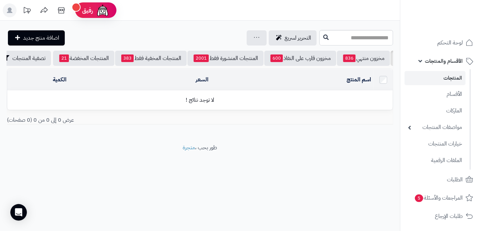
scroll to position [0, -68]
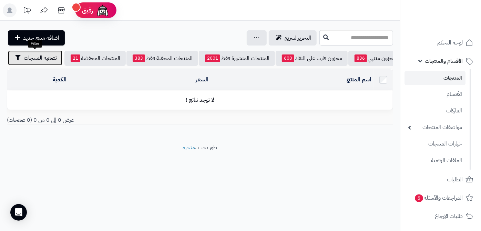
click at [30, 59] on span "تصفية المنتجات" at bounding box center [40, 58] width 33 height 8
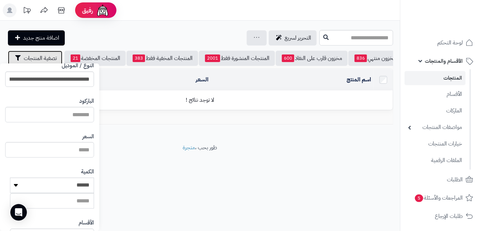
scroll to position [0, 0]
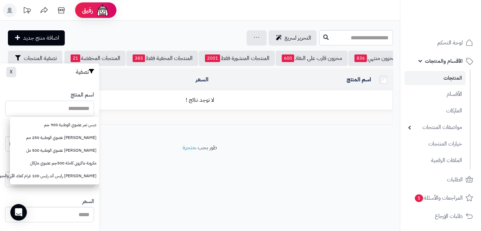
paste input "**********"
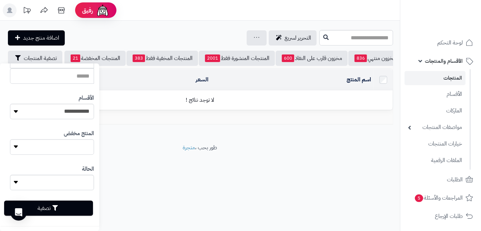
scroll to position [190, 0]
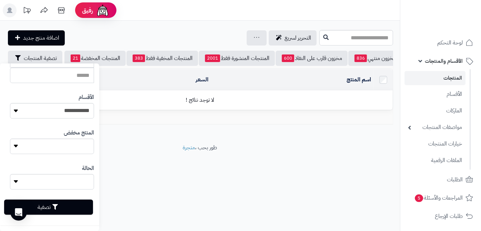
type input "**********"
click at [74, 207] on button "تصفية" at bounding box center [48, 206] width 89 height 15
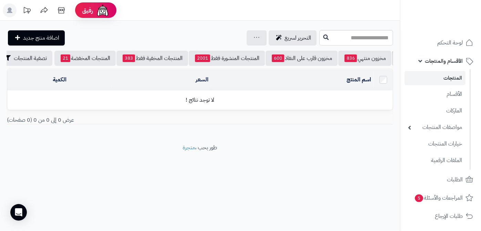
scroll to position [0, -68]
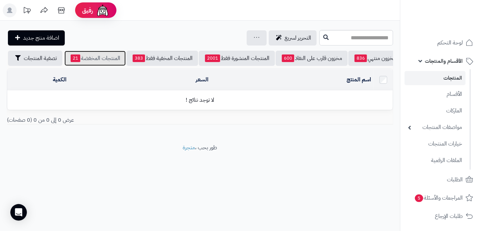
click at [96, 58] on link "المنتجات المخفضة 21" at bounding box center [94, 58] width 61 height 15
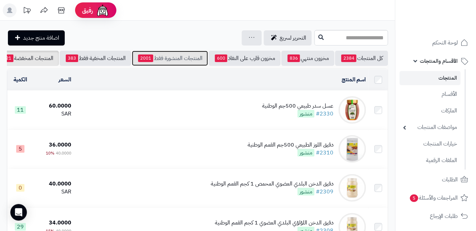
click at [151, 53] on link "المنتجات المنشورة فقط 2001" at bounding box center [170, 58] width 76 height 15
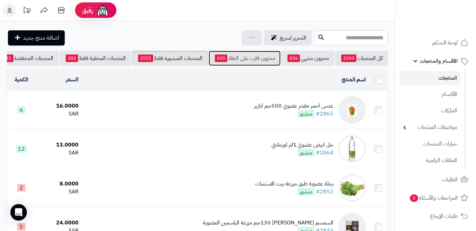
click at [243, 61] on link "مخزون قارب على النفاذ 600" at bounding box center [245, 58] width 72 height 15
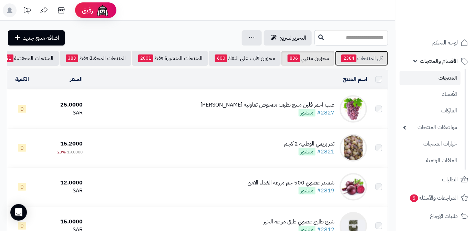
click at [358, 59] on link "كل المنتجات 2384" at bounding box center [361, 58] width 53 height 15
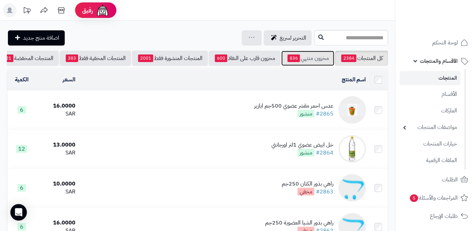
click at [319, 58] on link "مخزون منتهي 836" at bounding box center [307, 58] width 53 height 15
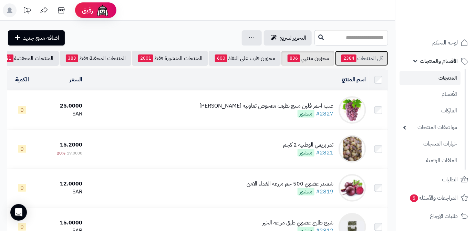
click at [345, 58] on span "2384" at bounding box center [348, 58] width 15 height 8
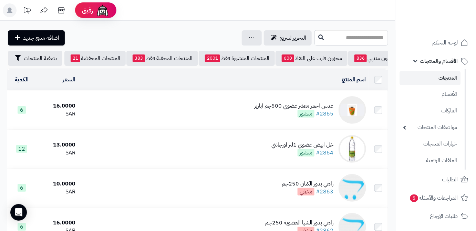
scroll to position [0, -73]
click at [39, 58] on span "تصفية المنتجات" at bounding box center [40, 58] width 33 height 8
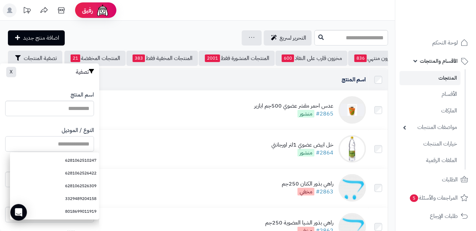
paste input "**********"
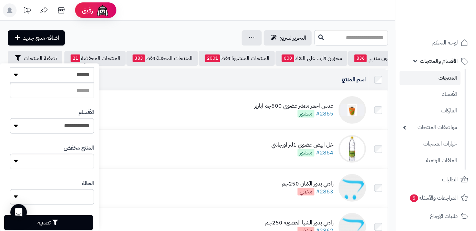
scroll to position [190, 0]
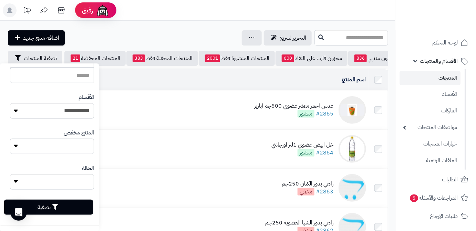
type input "**********"
click at [80, 202] on button "تصفية" at bounding box center [48, 206] width 89 height 15
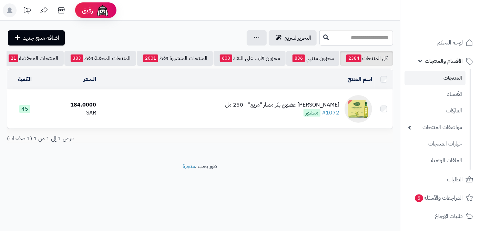
click at [294, 108] on div "[PERSON_NAME] عضوي بكر ممتاز "مربع" - 250 مل" at bounding box center [282, 105] width 114 height 8
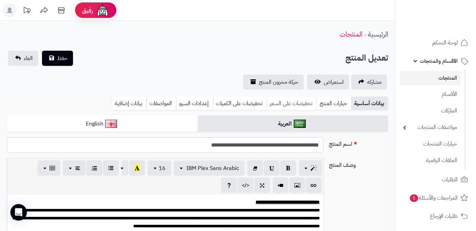
click at [293, 100] on link "تخفيضات على السعر" at bounding box center [292, 103] width 50 height 14
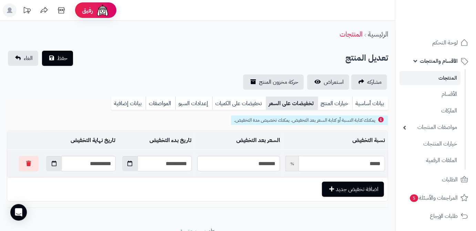
click at [365, 164] on input "*****" at bounding box center [342, 163] width 86 height 15
type input "*"
type input "******"
click at [51, 164] on button "button" at bounding box center [54, 163] width 16 height 15
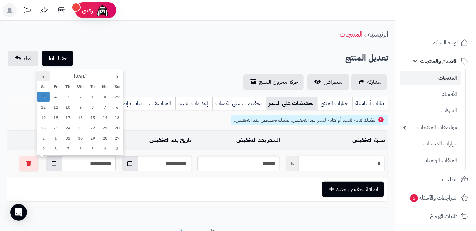
click at [41, 79] on th "›" at bounding box center [43, 76] width 12 height 10
click at [41, 78] on th "›" at bounding box center [43, 76] width 12 height 10
click at [76, 105] on td "8" at bounding box center [80, 107] width 12 height 10
type input "**********"
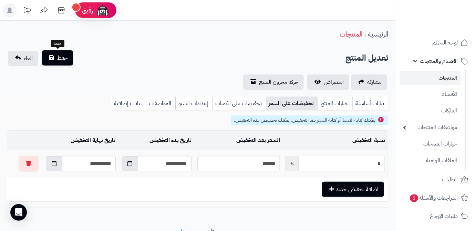
type input "*"
click at [66, 62] on span "حفظ" at bounding box center [62, 58] width 10 height 8
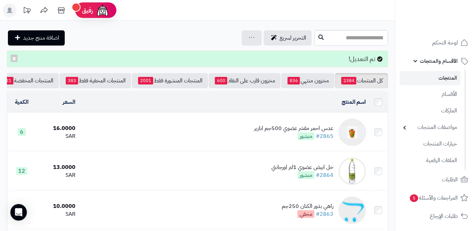
scroll to position [0, -73]
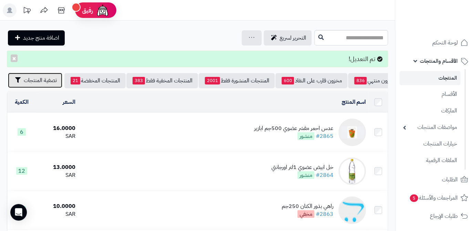
click at [27, 83] on span "تصفية المنتجات" at bounding box center [40, 80] width 33 height 8
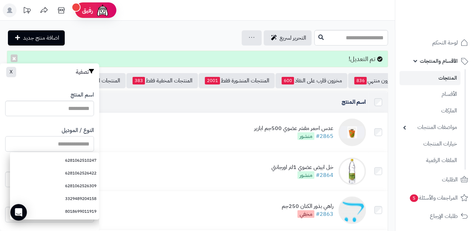
paste input "**********"
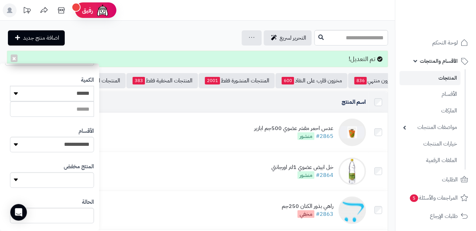
scroll to position [190, 0]
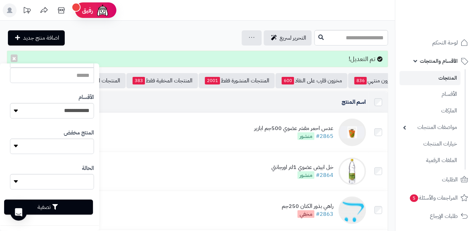
type input "**********"
click at [68, 208] on button "تصفية" at bounding box center [48, 206] width 89 height 15
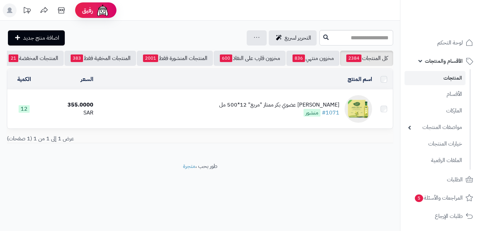
click at [287, 107] on div "[PERSON_NAME] عضوي بكر ممتاز "مربع" 12*500 مل" at bounding box center [279, 105] width 120 height 8
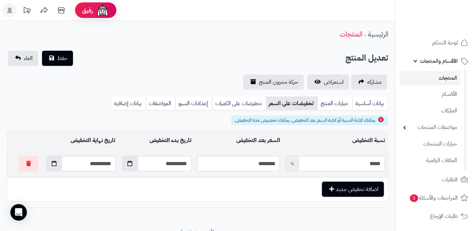
click at [358, 154] on td "***** %" at bounding box center [335, 163] width 105 height 27
click at [358, 161] on input "*****" at bounding box center [342, 163] width 86 height 15
type input "*"
type input "******"
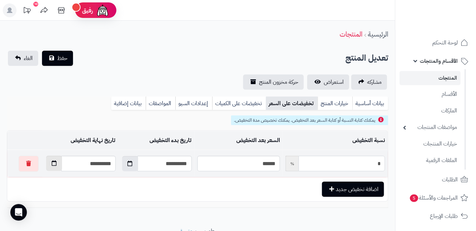
click at [49, 166] on button "button" at bounding box center [54, 163] width 16 height 15
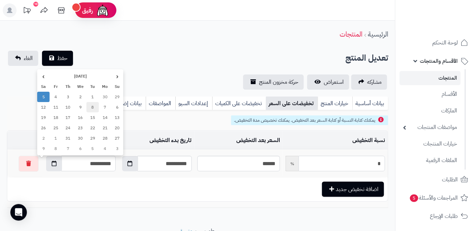
click at [92, 110] on td "8" at bounding box center [92, 107] width 12 height 10
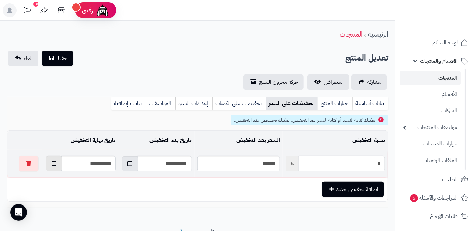
click at [48, 167] on button "button" at bounding box center [54, 163] width 16 height 15
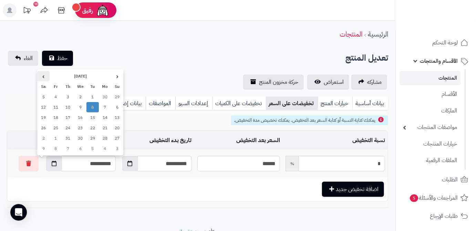
click at [45, 76] on th "›" at bounding box center [43, 76] width 12 height 10
click at [80, 107] on td "8" at bounding box center [80, 107] width 12 height 10
type input "**********"
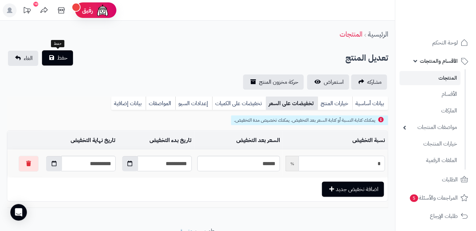
type input "*"
click at [61, 62] on button "حفظ" at bounding box center [57, 57] width 31 height 15
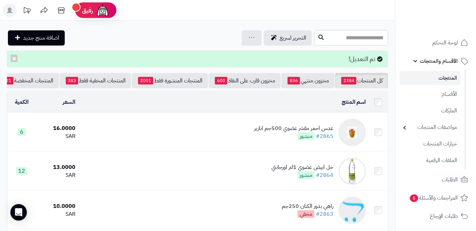
scroll to position [0, -73]
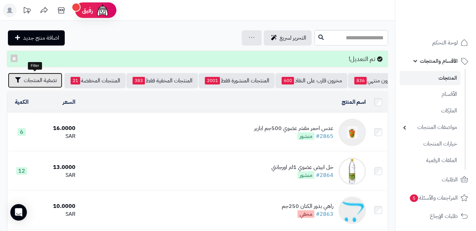
click at [27, 86] on button "تصفية المنتجات" at bounding box center [35, 80] width 54 height 15
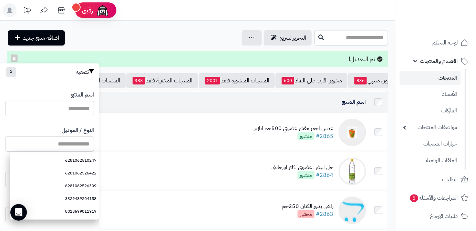
paste input "*******"
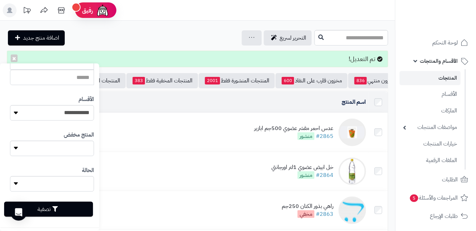
scroll to position [190, 0]
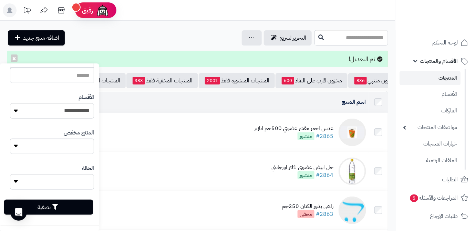
type input "*******"
click at [68, 208] on button "تصفية" at bounding box center [48, 206] width 89 height 15
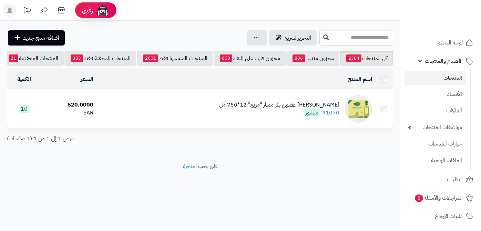
click at [259, 109] on div "[PERSON_NAME] عضوي بكر ممتاز "مربع" 12*750 مل" at bounding box center [279, 105] width 120 height 8
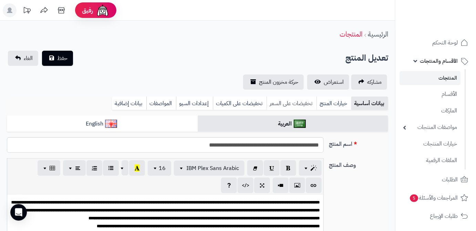
click at [286, 103] on link "تخفيضات على السعر" at bounding box center [292, 103] width 50 height 14
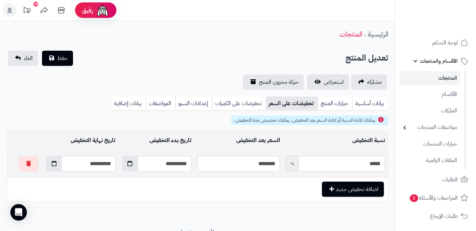
click at [369, 159] on input "*****" at bounding box center [342, 163] width 86 height 15
click at [369, 161] on input "*****" at bounding box center [342, 163] width 86 height 15
type input "*"
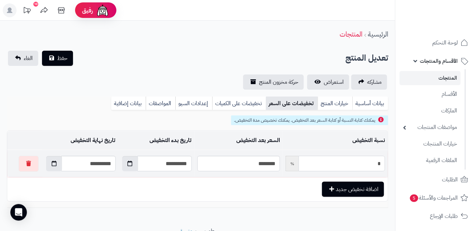
type input "******"
click at [46, 159] on button "button" at bounding box center [54, 163] width 16 height 15
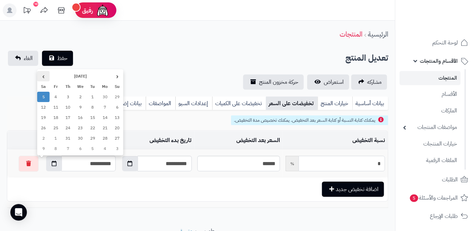
click at [45, 79] on th "›" at bounding box center [43, 76] width 12 height 10
click at [81, 107] on td "8" at bounding box center [80, 107] width 12 height 10
type input "**********"
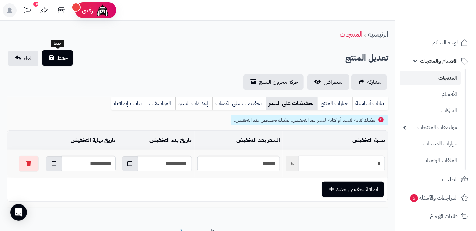
type input "*"
click at [56, 60] on button "حفظ" at bounding box center [57, 57] width 31 height 15
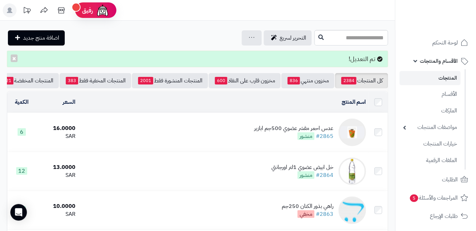
scroll to position [0, -73]
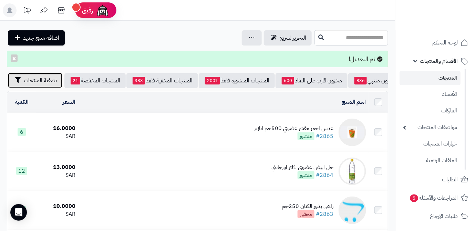
click at [24, 80] on span "تصفية المنتجات" at bounding box center [40, 80] width 33 height 8
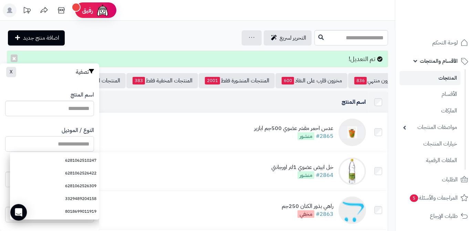
paste input "*********"
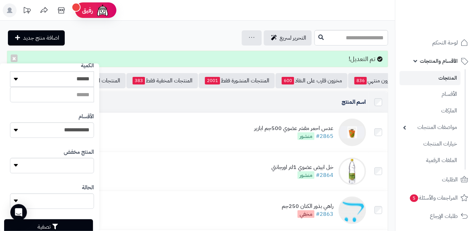
scroll to position [190, 0]
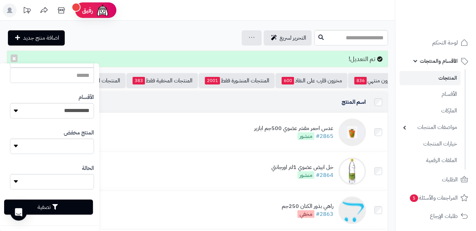
type input "*********"
click at [73, 203] on button "تصفية" at bounding box center [48, 206] width 89 height 15
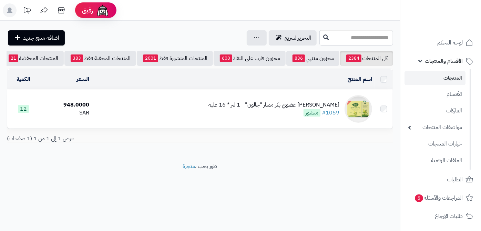
click at [235, 115] on div "[PERSON_NAME] عضوي بكر ممتاز "جالون" - 1 لتر * 16 علبه #1059 منشور" at bounding box center [273, 109] width 131 height 16
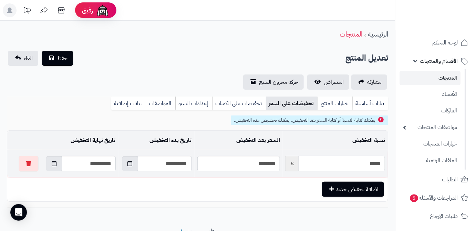
click at [354, 160] on input "*****" at bounding box center [342, 163] width 86 height 15
type input "*"
type input "******"
click at [52, 165] on icon "button" at bounding box center [54, 163] width 5 height 6
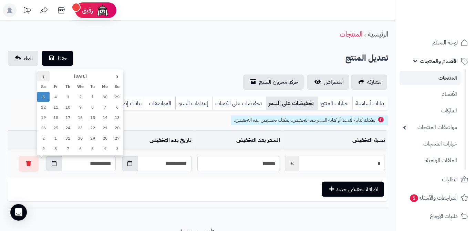
click at [42, 76] on th "›" at bounding box center [43, 76] width 12 height 10
click at [38, 76] on th "›" at bounding box center [43, 76] width 12 height 10
click at [78, 105] on td "8" at bounding box center [80, 107] width 12 height 10
type input "**********"
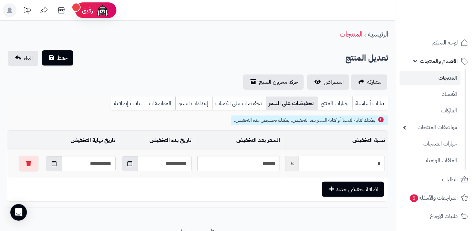
type input "*"
click at [55, 56] on button "حفظ" at bounding box center [57, 57] width 31 height 15
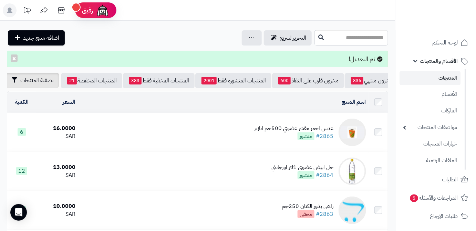
scroll to position [0, -73]
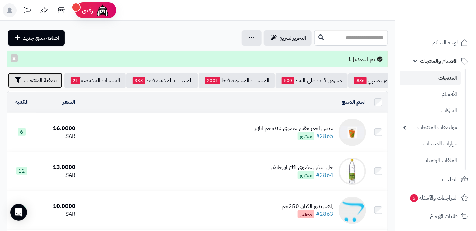
click at [35, 83] on span "تصفية المنتجات" at bounding box center [40, 80] width 33 height 8
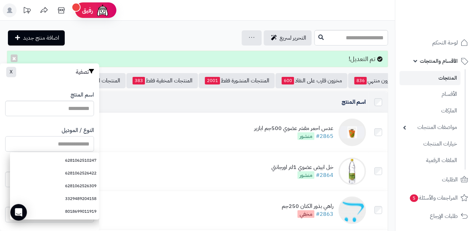
paste input "*********"
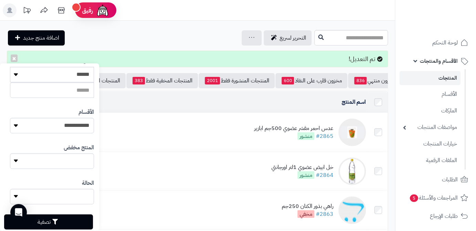
scroll to position [190, 0]
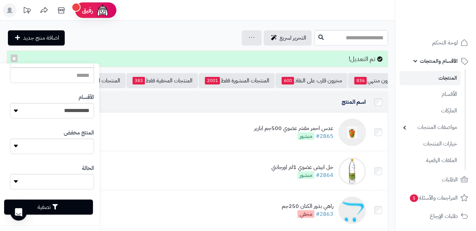
type input "*********"
click at [74, 214] on button "تصفية" at bounding box center [48, 206] width 89 height 15
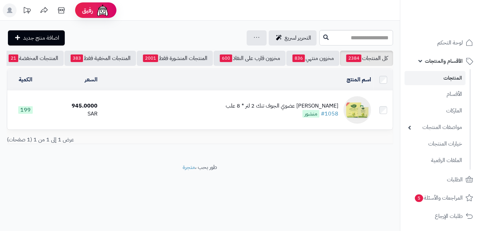
click at [242, 110] on div "كرتون زيت زيتون عضوي الجوف تنك 2 لتر * 8 علب" at bounding box center [282, 106] width 113 height 8
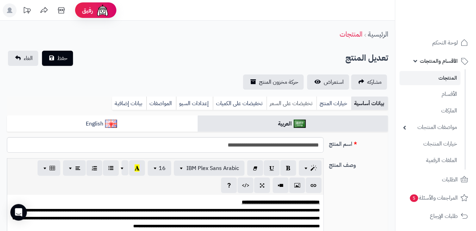
click at [292, 105] on link "تخفيضات على السعر" at bounding box center [292, 103] width 50 height 14
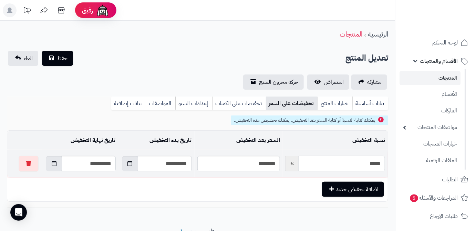
click at [350, 163] on input "*****" at bounding box center [342, 163] width 86 height 15
type input "*"
type input "******"
click at [52, 165] on button "button" at bounding box center [54, 163] width 16 height 15
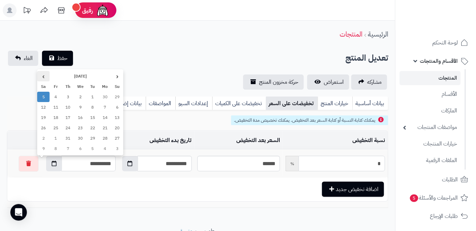
click at [43, 75] on th "›" at bounding box center [43, 76] width 12 height 10
click at [79, 108] on td "8" at bounding box center [80, 107] width 12 height 10
type input "**********"
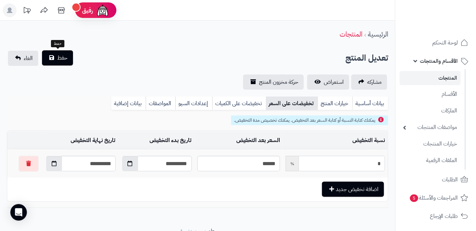
type input "*"
click at [61, 60] on span "حفظ" at bounding box center [62, 58] width 10 height 8
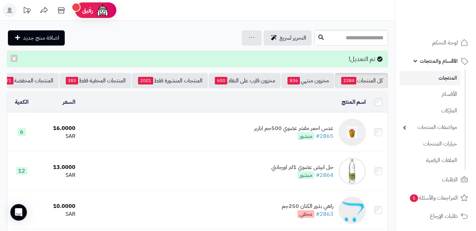
scroll to position [0, -73]
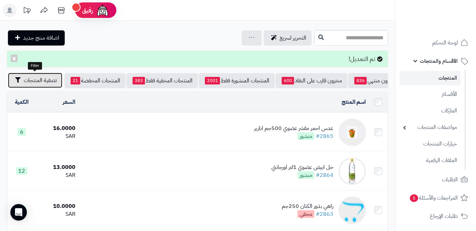
click at [30, 84] on span "تصفية المنتجات" at bounding box center [40, 80] width 33 height 8
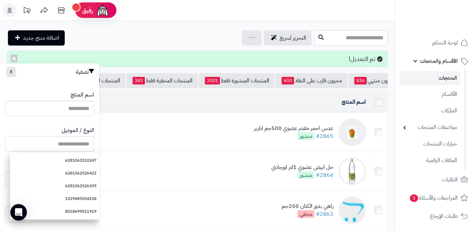
paste input "**********"
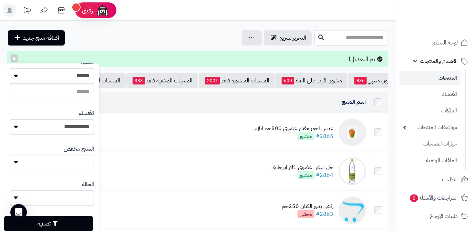
scroll to position [190, 0]
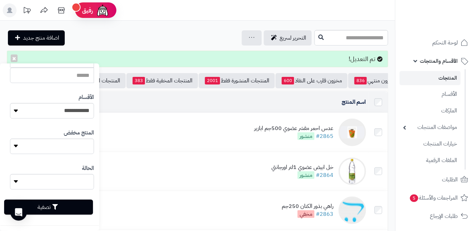
type input "**********"
click at [90, 202] on button "تصفية" at bounding box center [48, 206] width 89 height 15
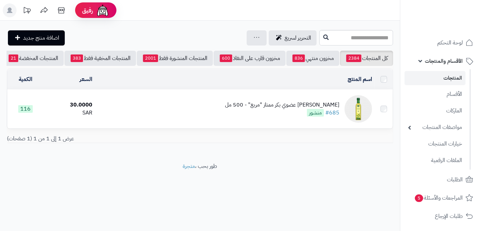
click at [259, 115] on div "[PERSON_NAME] عضوي بكر ممتاز "مربع" - 500 مل #685 منشور" at bounding box center [282, 109] width 114 height 16
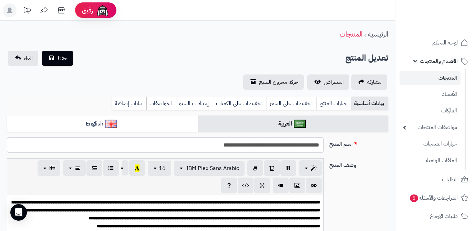
click at [284, 108] on link "تخفيضات على السعر" at bounding box center [292, 103] width 50 height 14
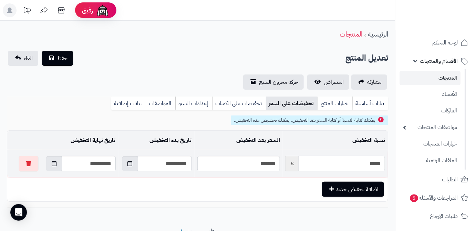
click at [330, 162] on input "*****" at bounding box center [342, 163] width 86 height 15
type input "*"
type input "*****"
click at [52, 166] on icon "button" at bounding box center [54, 163] width 5 height 6
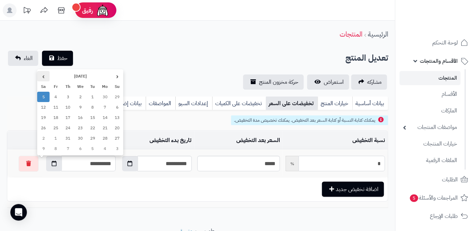
click at [42, 75] on th "›" at bounding box center [43, 76] width 12 height 10
click at [82, 106] on td "8" at bounding box center [80, 107] width 12 height 10
type input "**********"
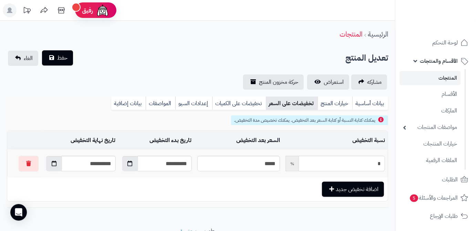
type input "*"
click at [60, 62] on span "حفظ" at bounding box center [62, 58] width 10 height 8
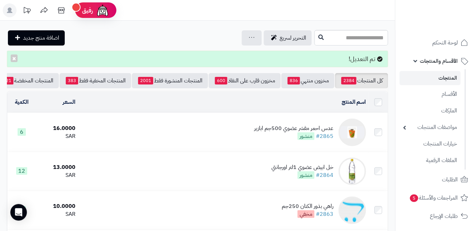
scroll to position [0, -73]
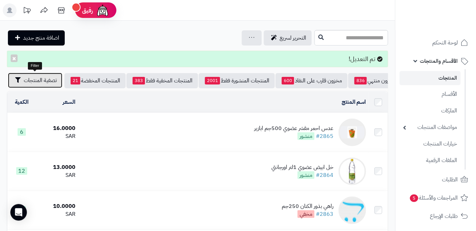
click at [36, 79] on span "تصفية المنتجات" at bounding box center [40, 80] width 33 height 8
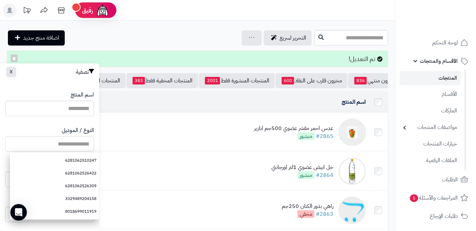
paste input "**********"
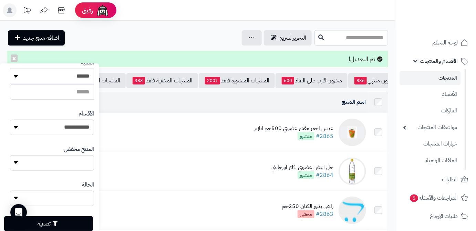
scroll to position [190, 0]
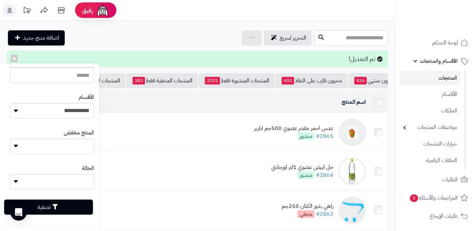
type input "**********"
click at [79, 209] on button "تصفية" at bounding box center [48, 206] width 89 height 15
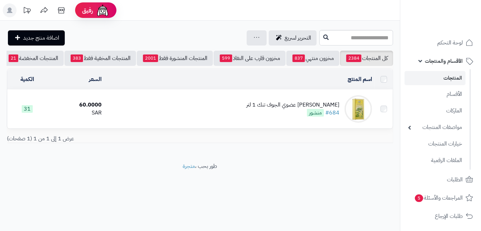
click at [300, 109] on div "[PERSON_NAME] عضوي الجوف تنك 1 لتر" at bounding box center [292, 105] width 93 height 8
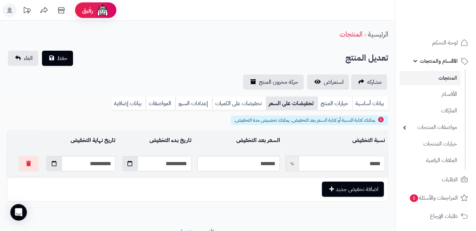
click at [377, 161] on input "*****" at bounding box center [342, 163] width 86 height 15
type input "*"
type input "*****"
click at [46, 166] on button "button" at bounding box center [54, 163] width 16 height 15
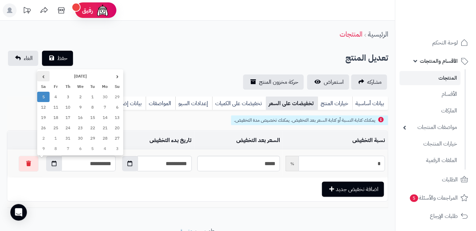
click at [44, 74] on th "›" at bounding box center [43, 76] width 12 height 10
click at [79, 107] on td "8" at bounding box center [80, 107] width 12 height 10
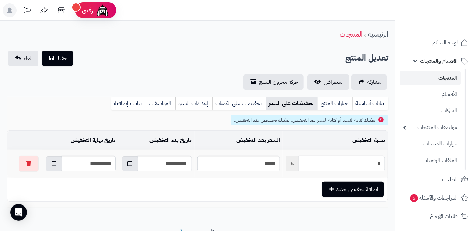
type input "**********"
type input "*"
click at [62, 61] on span "حفظ" at bounding box center [62, 58] width 10 height 8
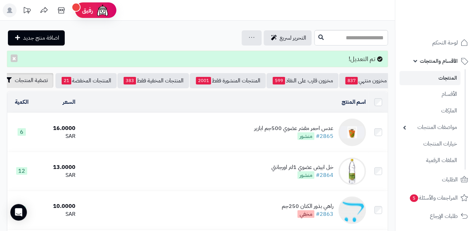
scroll to position [0, -73]
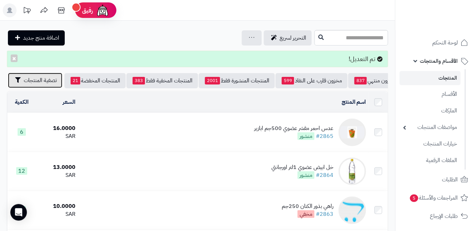
click at [29, 83] on span "تصفية المنتجات" at bounding box center [40, 80] width 33 height 8
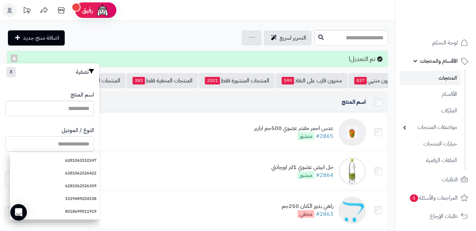
paste input "**********"
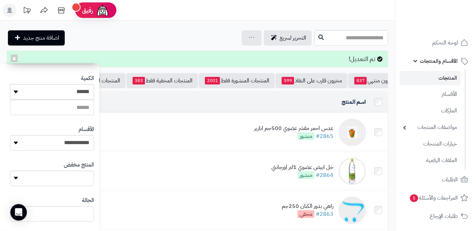
scroll to position [190, 0]
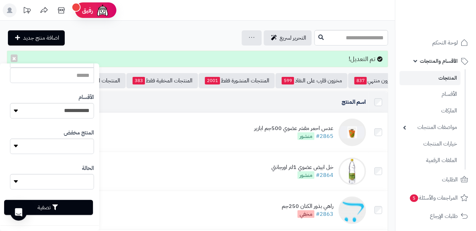
type input "**********"
click at [83, 199] on div "تصفية" at bounding box center [49, 207] width 89 height 25
click at [83, 206] on button "تصفية" at bounding box center [48, 206] width 89 height 15
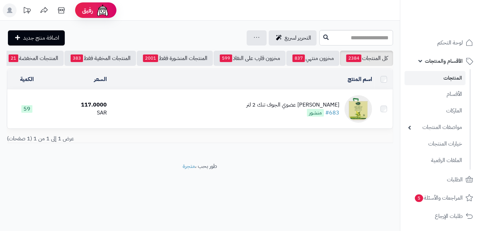
click at [288, 109] on div "[PERSON_NAME] عضوي الجوف تنك 2 لتر" at bounding box center [292, 105] width 93 height 8
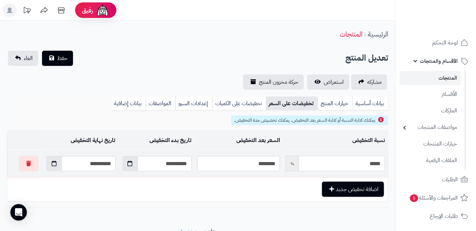
click at [339, 169] on input "*****" at bounding box center [342, 163] width 86 height 15
type input "*"
type input "******"
click at [49, 163] on button "button" at bounding box center [54, 163] width 16 height 15
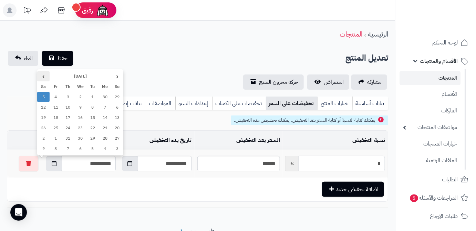
click at [45, 74] on th "›" at bounding box center [43, 76] width 12 height 10
click at [77, 107] on td "8" at bounding box center [80, 107] width 12 height 10
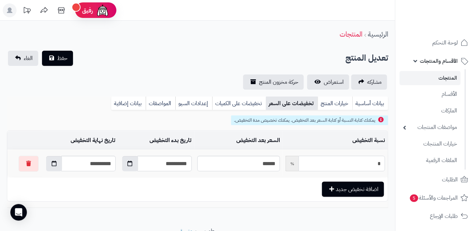
type input "**********"
type input "*"
click at [58, 58] on span "حفظ" at bounding box center [62, 58] width 10 height 8
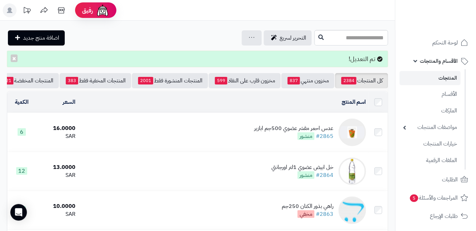
scroll to position [0, -73]
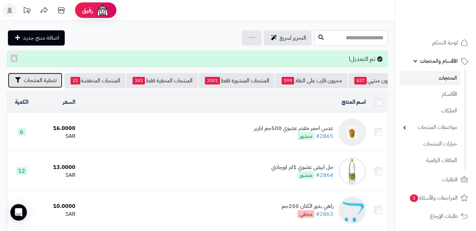
click at [32, 86] on button "تصفية المنتجات" at bounding box center [35, 80] width 54 height 15
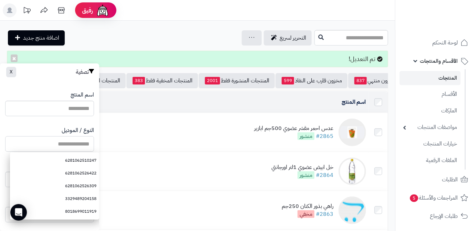
paste input "**********"
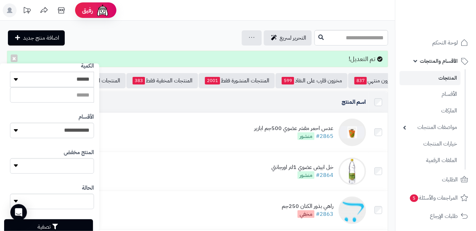
scroll to position [190, 0]
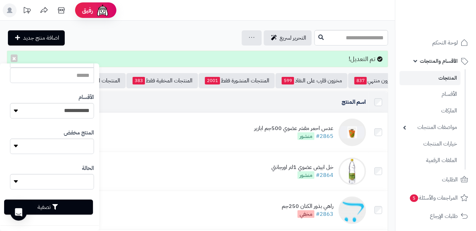
type input "**********"
click at [77, 207] on button "تصفية" at bounding box center [48, 206] width 89 height 15
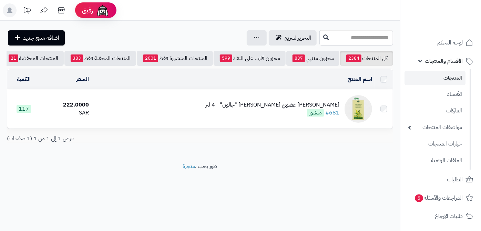
click at [270, 114] on div "[PERSON_NAME] عضوي [PERSON_NAME] "جالون" - 4 لتر #681 منشور" at bounding box center [273, 109] width 134 height 16
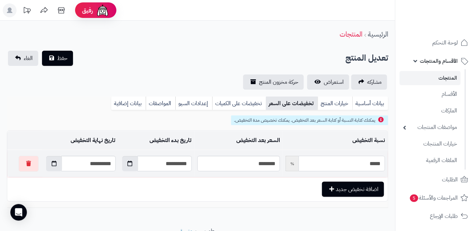
click at [353, 168] on input "*****" at bounding box center [342, 163] width 86 height 15
type input "*"
type input "******"
click at [52, 165] on icon "button" at bounding box center [54, 163] width 5 height 6
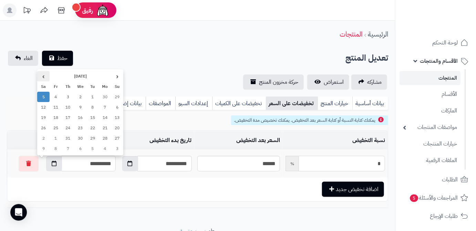
click at [44, 75] on th "›" at bounding box center [43, 76] width 12 height 10
click at [39, 76] on th "›" at bounding box center [43, 76] width 12 height 10
click at [79, 108] on td "8" at bounding box center [80, 107] width 12 height 10
type input "**********"
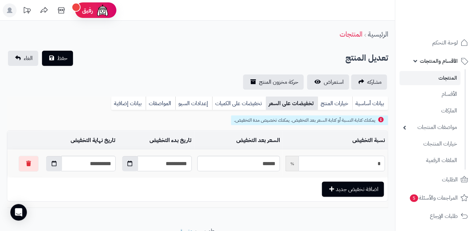
type input "*"
click at [60, 65] on div "**********" at bounding box center [197, 70] width 395 height 39
click at [54, 53] on button "حفظ" at bounding box center [57, 57] width 31 height 15
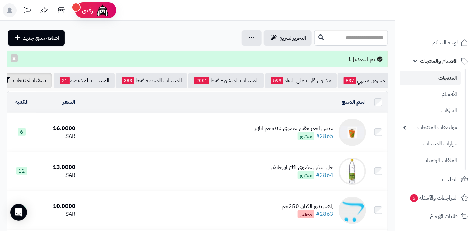
scroll to position [0, -73]
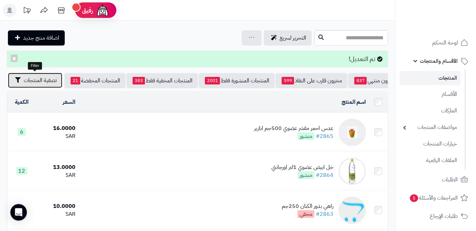
click at [24, 83] on span "تصفية المنتجات" at bounding box center [40, 80] width 33 height 8
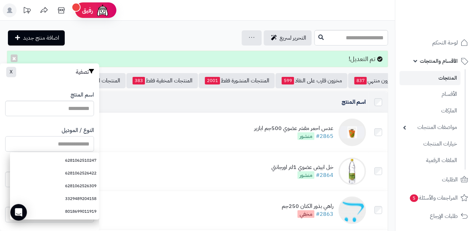
paste input "**********"
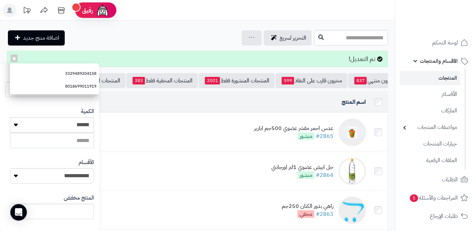
scroll to position [190, 0]
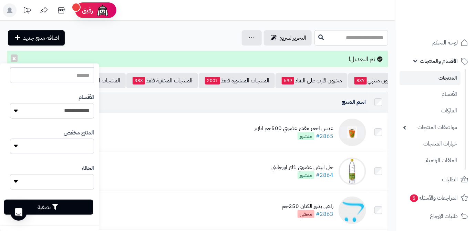
type input "**********"
click at [76, 212] on button "تصفية" at bounding box center [48, 206] width 89 height 15
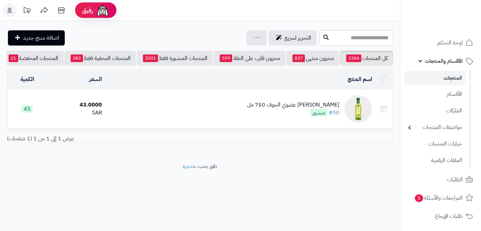
click at [278, 109] on div "[PERSON_NAME] عضوي الجوف 750 مل" at bounding box center [293, 105] width 92 height 8
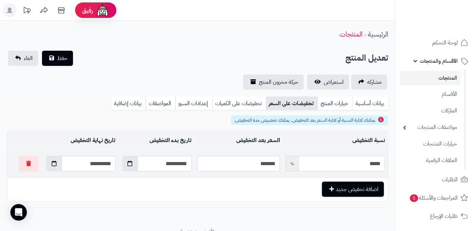
click at [331, 164] on input "*****" at bounding box center [342, 163] width 86 height 15
type input "*"
type input "*****"
click at [47, 159] on button "button" at bounding box center [54, 163] width 16 height 15
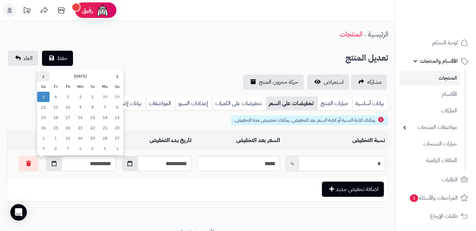
click at [43, 77] on th "›" at bounding box center [43, 76] width 12 height 10
click at [78, 106] on td "8" at bounding box center [80, 107] width 12 height 10
type input "**********"
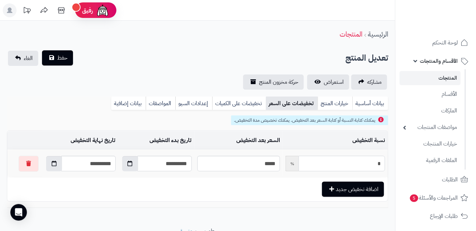
type input "*"
click at [54, 54] on button "حفظ" at bounding box center [57, 57] width 31 height 15
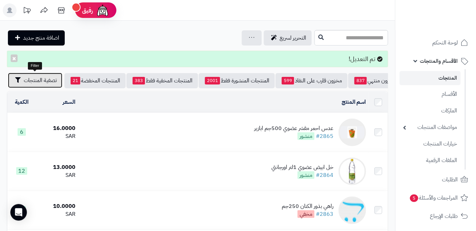
click at [25, 78] on span "تصفية المنتجات" at bounding box center [40, 80] width 33 height 8
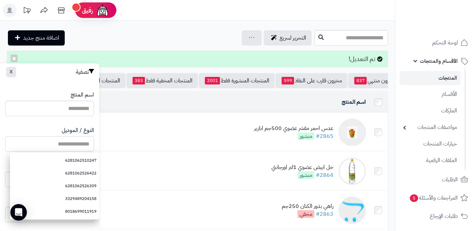
paste input "**********"
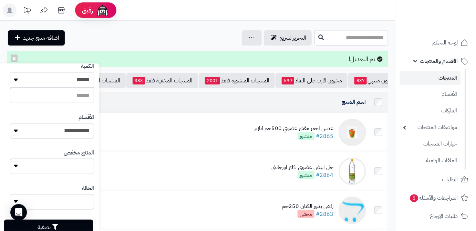
scroll to position [190, 0]
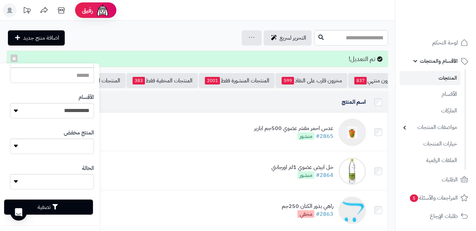
type input "**********"
click at [67, 204] on button "تصفية" at bounding box center [48, 206] width 89 height 15
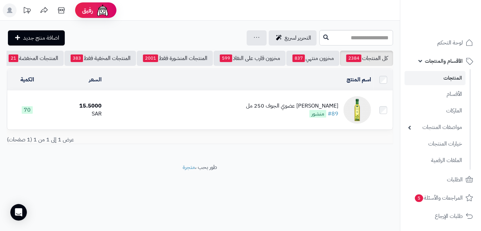
click at [286, 109] on div "[PERSON_NAME] عضوي الجوف 250 مل" at bounding box center [292, 106] width 92 height 8
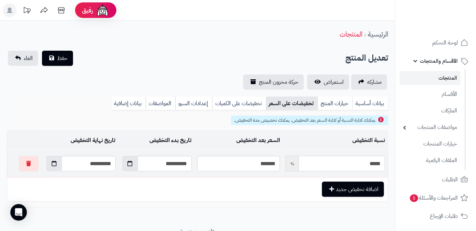
click at [335, 166] on input "*****" at bounding box center [342, 163] width 86 height 15
type input "*"
type input "*****"
click at [51, 165] on button "button" at bounding box center [54, 163] width 16 height 15
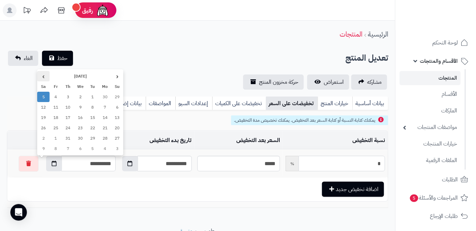
click at [45, 77] on th "›" at bounding box center [43, 76] width 12 height 10
click at [80, 105] on td "8" at bounding box center [80, 107] width 12 height 10
type input "**********"
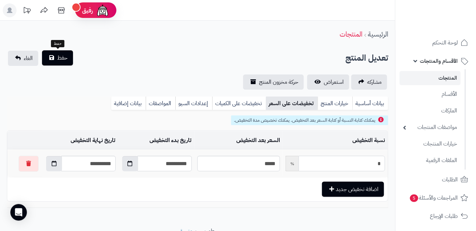
type input "*"
click at [55, 56] on button "حفظ" at bounding box center [57, 57] width 31 height 15
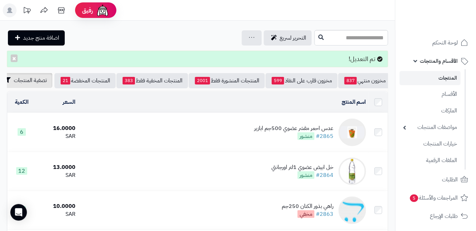
scroll to position [0, -73]
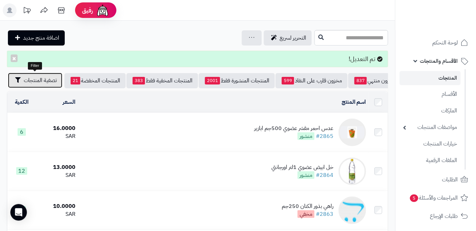
click at [27, 84] on span "تصفية المنتجات" at bounding box center [40, 80] width 33 height 8
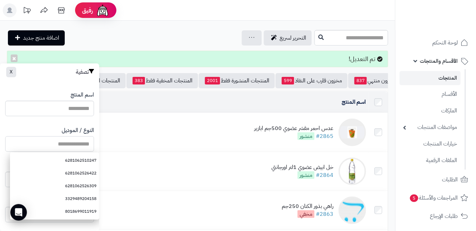
paste input "**********"
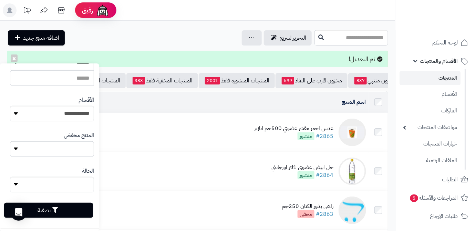
scroll to position [190, 0]
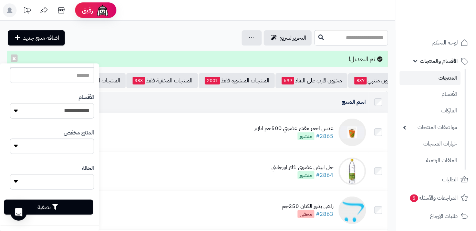
type input "**********"
click at [73, 211] on button "تصفية" at bounding box center [48, 206] width 89 height 15
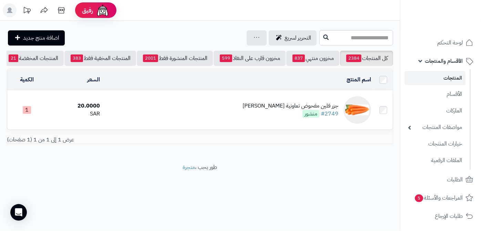
click at [280, 117] on div "جزر فلين مفحوض تعاونية [PERSON_NAME] #2749 منشور" at bounding box center [290, 110] width 96 height 16
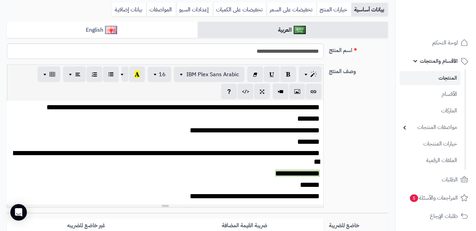
scroll to position [219, 0]
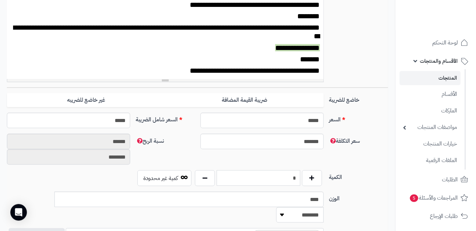
click at [294, 174] on input "*" at bounding box center [259, 177] width 84 height 15
type input "*"
click at [304, 162] on div "سعر التكلفة ******* نسبة الربح ****** ********" at bounding box center [197, 152] width 387 height 37
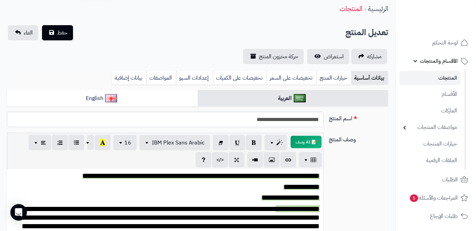
scroll to position [0, 0]
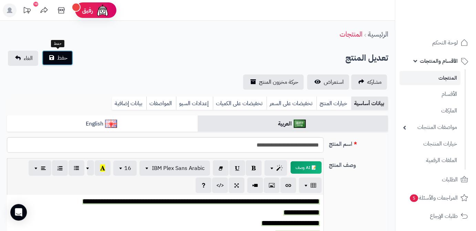
click at [60, 63] on button "حفظ" at bounding box center [57, 57] width 31 height 15
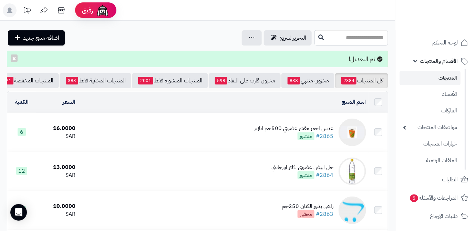
scroll to position [0, -73]
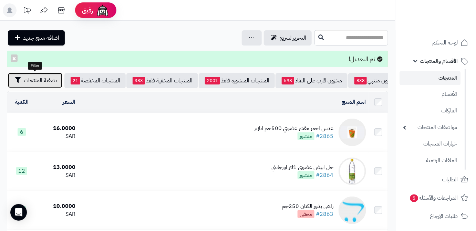
click at [33, 83] on span "تصفية المنتجات" at bounding box center [40, 80] width 33 height 8
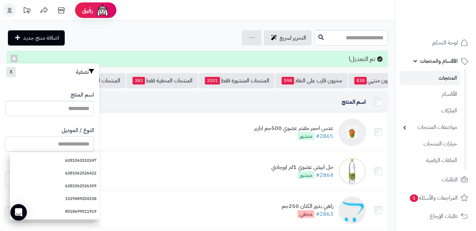
paste input "**********"
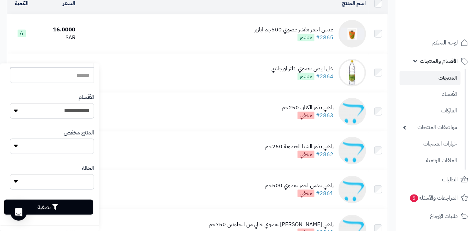
scroll to position [125, 0]
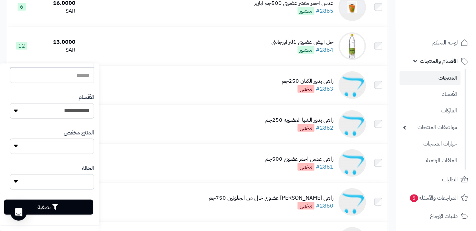
type input "**********"
click at [72, 204] on button "تصفية" at bounding box center [48, 206] width 89 height 15
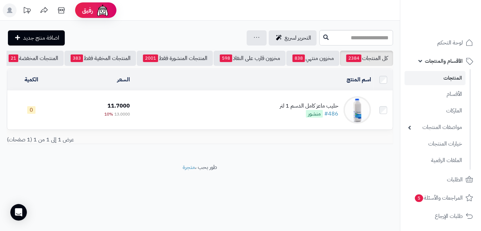
click at [273, 106] on td "حليب ماعز كامل الدسم 1 لتر #486 منشور" at bounding box center [253, 110] width 241 height 39
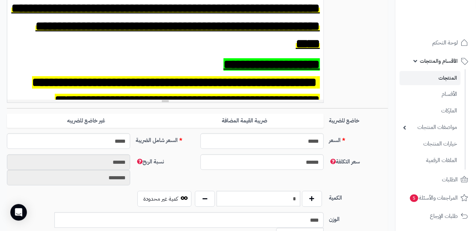
scroll to position [250, 0]
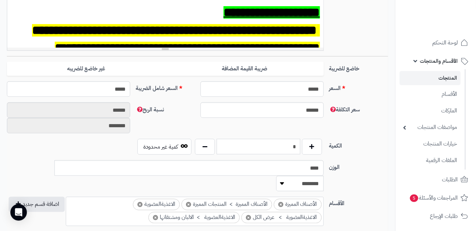
click at [288, 149] on input "*" at bounding box center [259, 146] width 84 height 15
type input "**"
click at [294, 128] on div "سعر التكلفة ****** نسبة الربح ****** ********" at bounding box center [197, 120] width 387 height 37
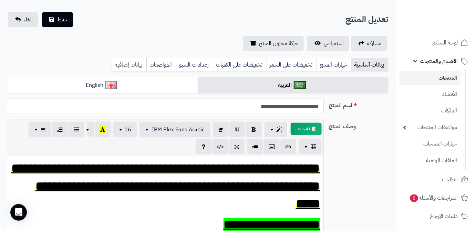
scroll to position [0, 0]
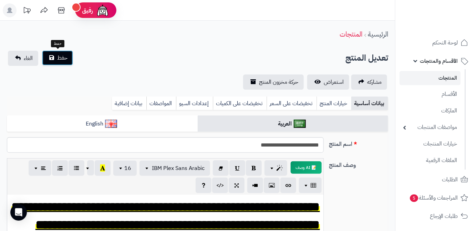
click at [66, 63] on button "حفظ" at bounding box center [57, 57] width 31 height 15
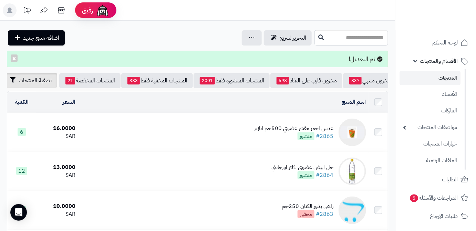
scroll to position [0, -73]
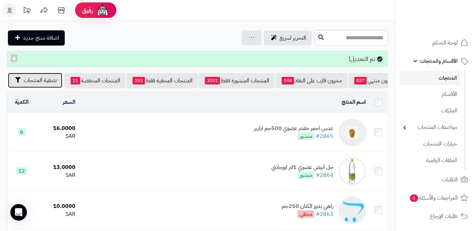
click at [32, 83] on span "تصفية المنتجات" at bounding box center [40, 80] width 33 height 8
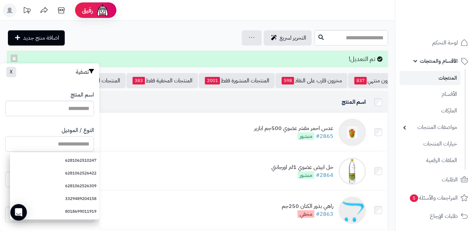
paste input "**********"
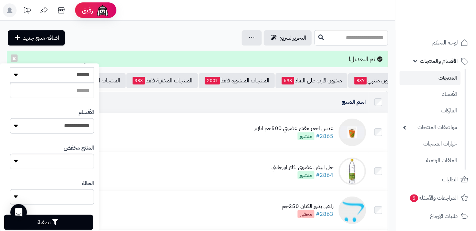
scroll to position [190, 0]
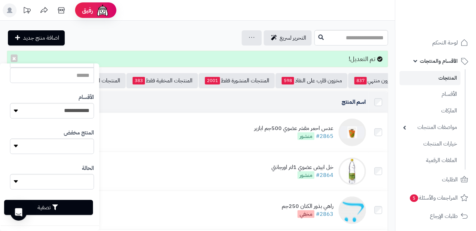
type input "**********"
click at [71, 215] on div "تصفية" at bounding box center [49, 207] width 89 height 25
click at [52, 211] on button "تصفية" at bounding box center [48, 206] width 89 height 15
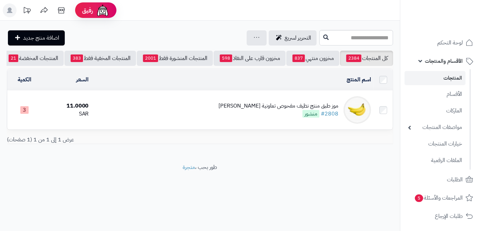
click at [272, 118] on div "موز طبق منتج نظيف مفحوص تعاونية [PERSON_NAME] #2808 منشور" at bounding box center [278, 110] width 120 height 16
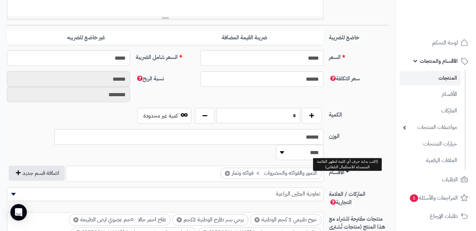
scroll to position [282, 0]
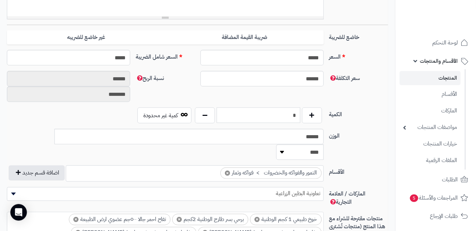
click at [291, 118] on input "*" at bounding box center [259, 114] width 84 height 15
type input "*"
click at [286, 93] on div "سعر التكلفة ****** نسبة الربح ****** ********" at bounding box center [197, 89] width 387 height 37
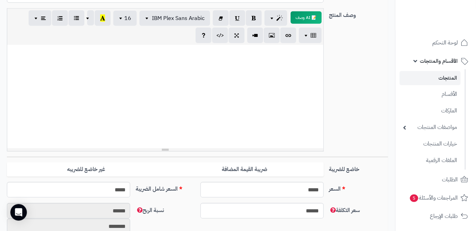
scroll to position [31, 0]
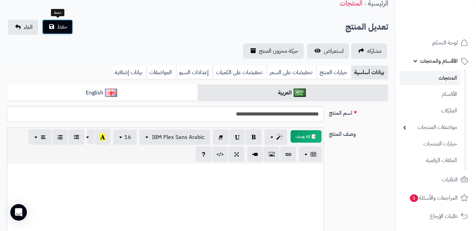
click at [65, 27] on span "حفظ" at bounding box center [62, 27] width 10 height 8
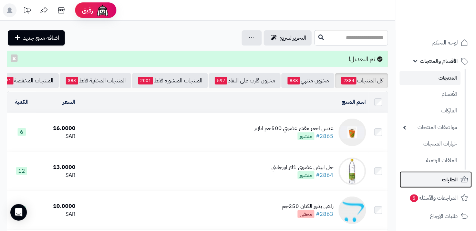
click at [447, 181] on span "الطلبات" at bounding box center [450, 180] width 16 height 10
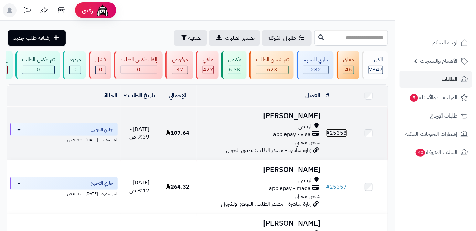
click at [343, 137] on link "# 25358" at bounding box center [336, 133] width 21 height 8
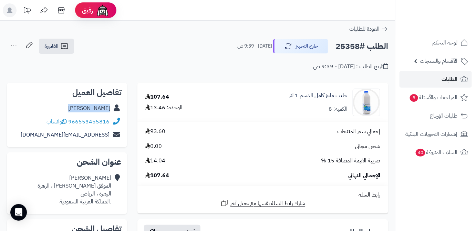
drag, startPoint x: 72, startPoint y: 108, endPoint x: 109, endPoint y: 108, distance: 37.5
click at [114, 107] on div "[PERSON_NAME]" at bounding box center [66, 108] width 109 height 13
copy div "[PERSON_NAME]"
drag, startPoint x: 69, startPoint y: 121, endPoint x: 111, endPoint y: 124, distance: 41.4
click at [111, 124] on div "966553455816 واتساب" at bounding box center [66, 121] width 109 height 13
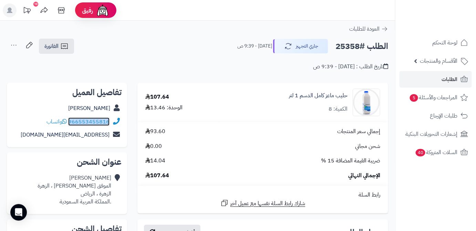
copy div "966553455816"
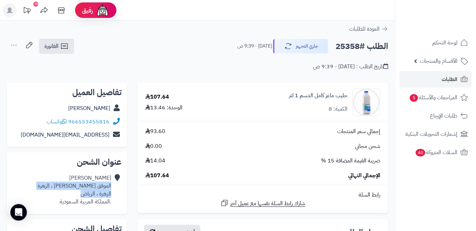
drag, startPoint x: 76, startPoint y: 194, endPoint x: 112, endPoint y: 186, distance: 36.8
click at [112, 186] on div "[PERSON_NAME] الموفق [PERSON_NAME] ، الزهرة الزهرة ، الرياض .المملكة العربية ال…" at bounding box center [66, 189] width 109 height 37
copy div "الموفق [PERSON_NAME] ، الزهرة الزهرة ، الرياض"
click at [166, 176] on span "107.64" at bounding box center [157, 176] width 24 height 8
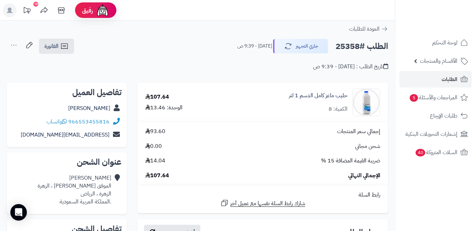
copy span "107.64"
click at [342, 44] on h2 "الطلب #25358" at bounding box center [361, 46] width 53 height 14
copy h2 "25358"
drag, startPoint x: 276, startPoint y: 96, endPoint x: 350, endPoint y: 94, distance: 73.4
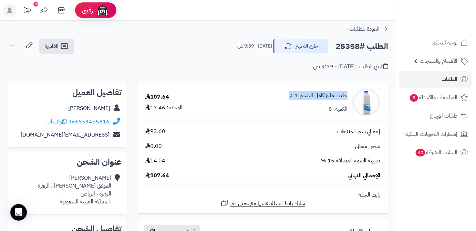
click at [350, 94] on div "حليب ماعز كامل الدسم 1 لتر الكمية: 8" at bounding box center [304, 103] width 162 height 28
copy link "حليب ماعز كامل الدسم 1 لتر"
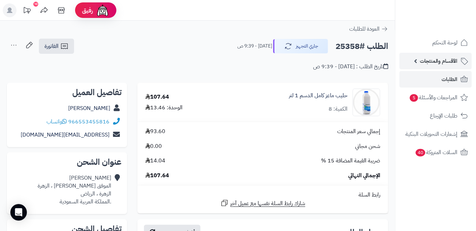
click at [430, 63] on span "الأقسام والمنتجات" at bounding box center [439, 61] width 38 height 10
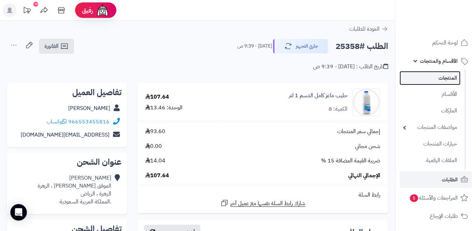
click at [436, 77] on link "المنتجات" at bounding box center [430, 78] width 61 height 14
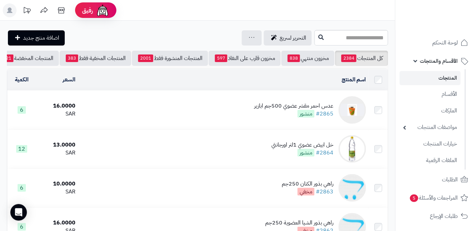
scroll to position [0, -73]
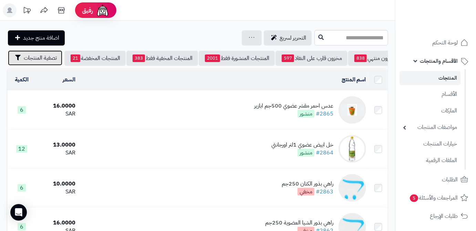
click at [37, 63] on button "تصفية المنتجات" at bounding box center [35, 57] width 54 height 15
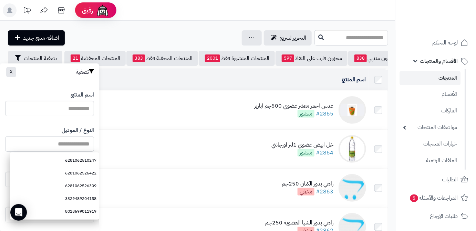
paste input "**********"
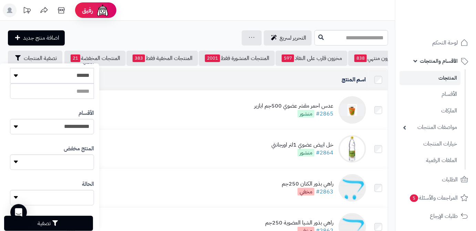
scroll to position [190, 0]
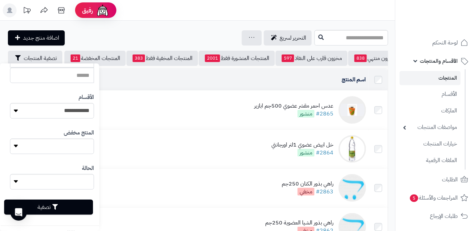
type input "**********"
click at [69, 207] on button "تصفية" at bounding box center [48, 206] width 89 height 15
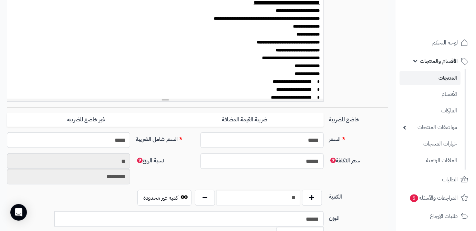
scroll to position [250, 0]
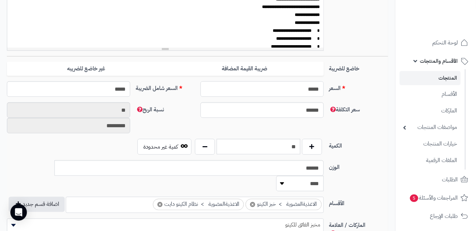
click at [303, 92] on input "*****" at bounding box center [261, 88] width 123 height 15
type input "*"
type input "********"
type input "**"
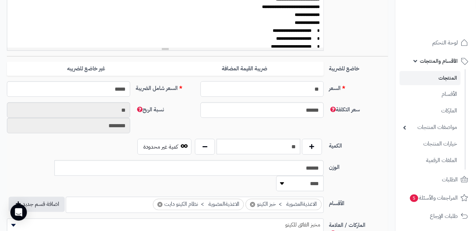
type input "*********"
type input "*****"
type input "**"
click at [165, 115] on div "سعر التكلفة ****** نسبة الربح ** *********" at bounding box center [197, 120] width 387 height 37
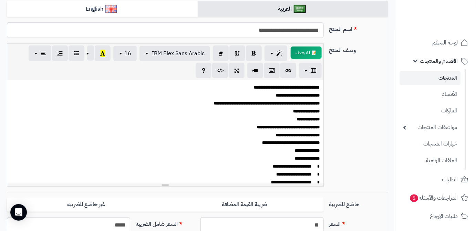
scroll to position [31, 0]
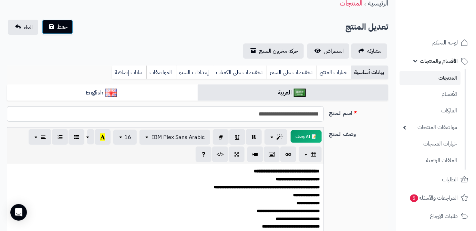
click at [63, 33] on button "حفظ" at bounding box center [57, 26] width 31 height 15
